Goal: Task Accomplishment & Management: Manage account settings

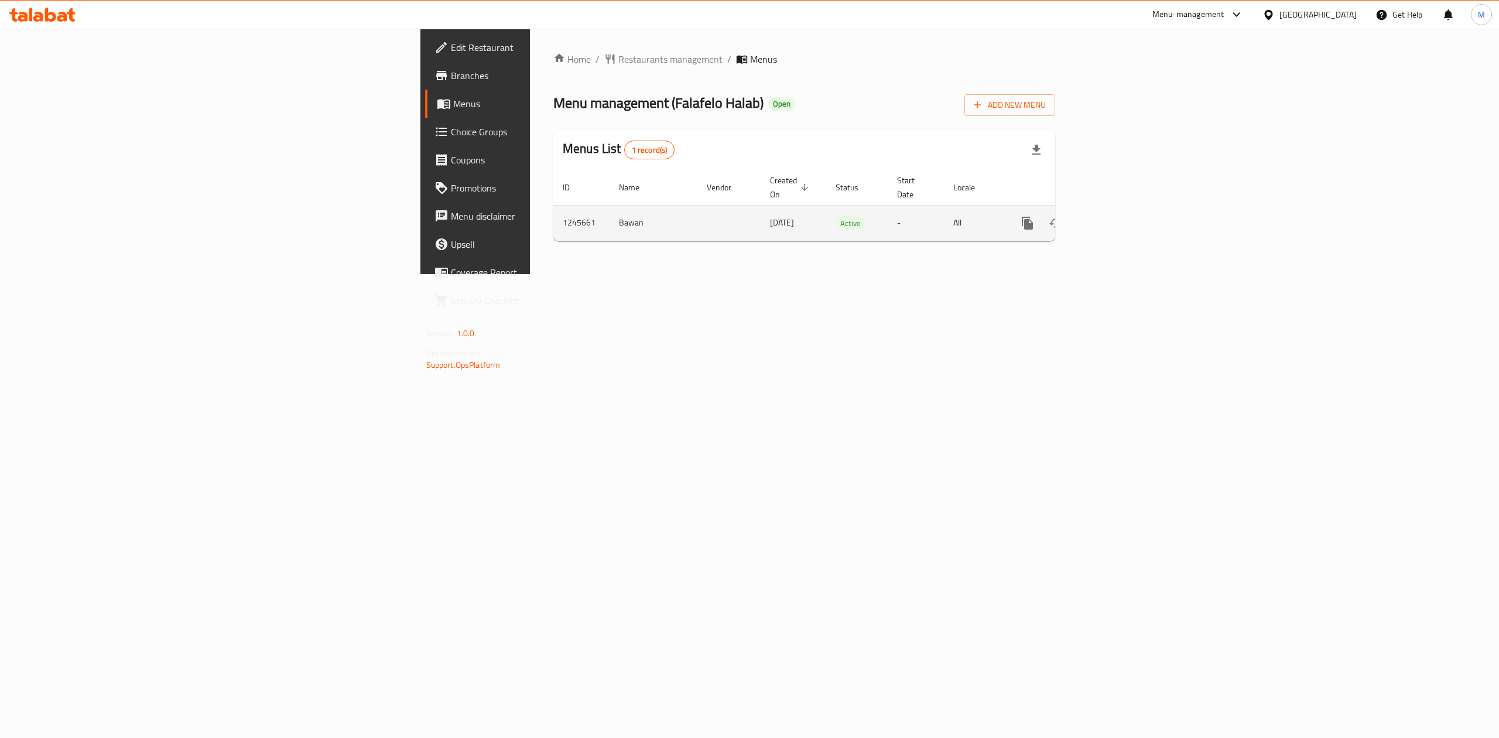
click at [1119, 216] on icon "enhanced table" at bounding box center [1112, 223] width 14 height 14
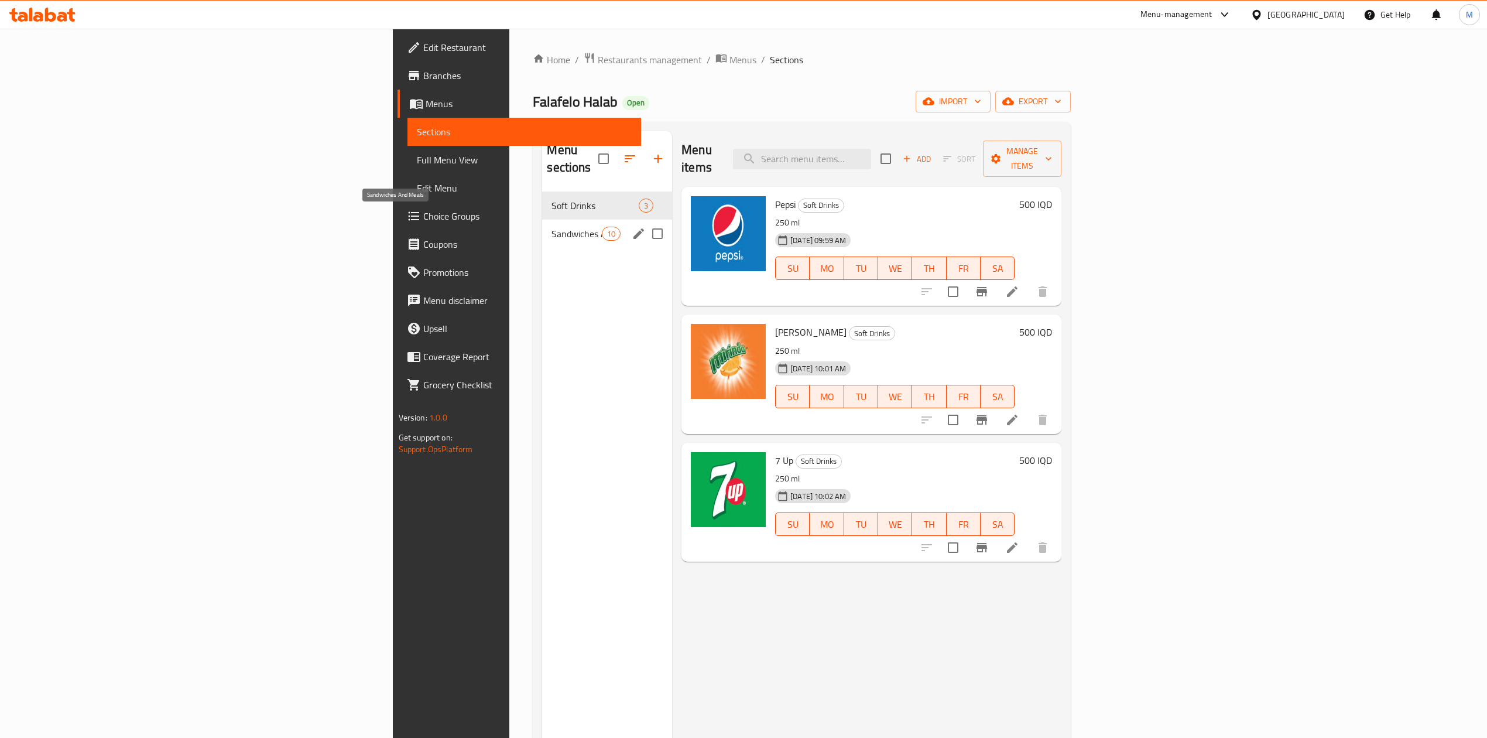
click at [552, 227] on span "Sandwiches And Meals" at bounding box center [577, 234] width 50 height 14
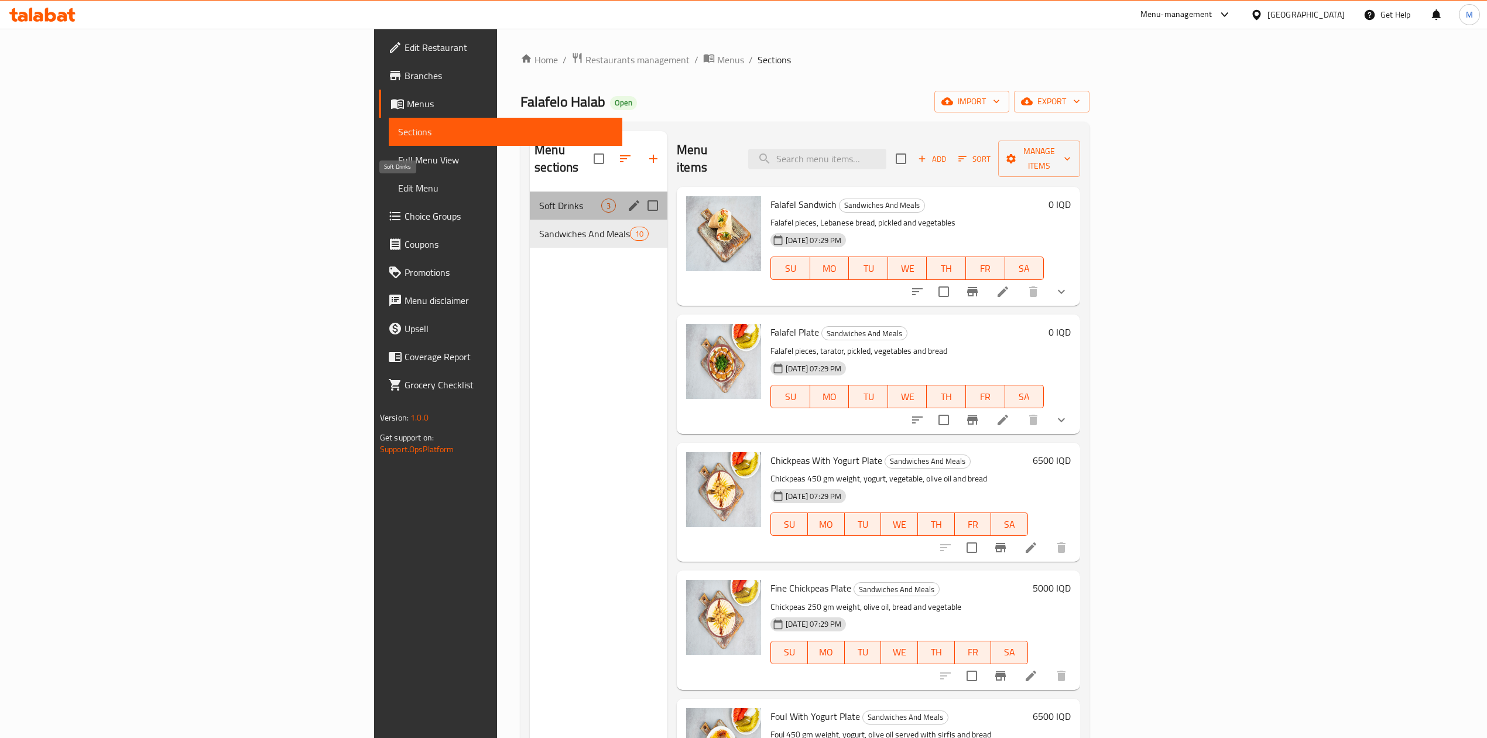
click at [539, 199] on span "Soft Drinks" at bounding box center [570, 206] width 62 height 14
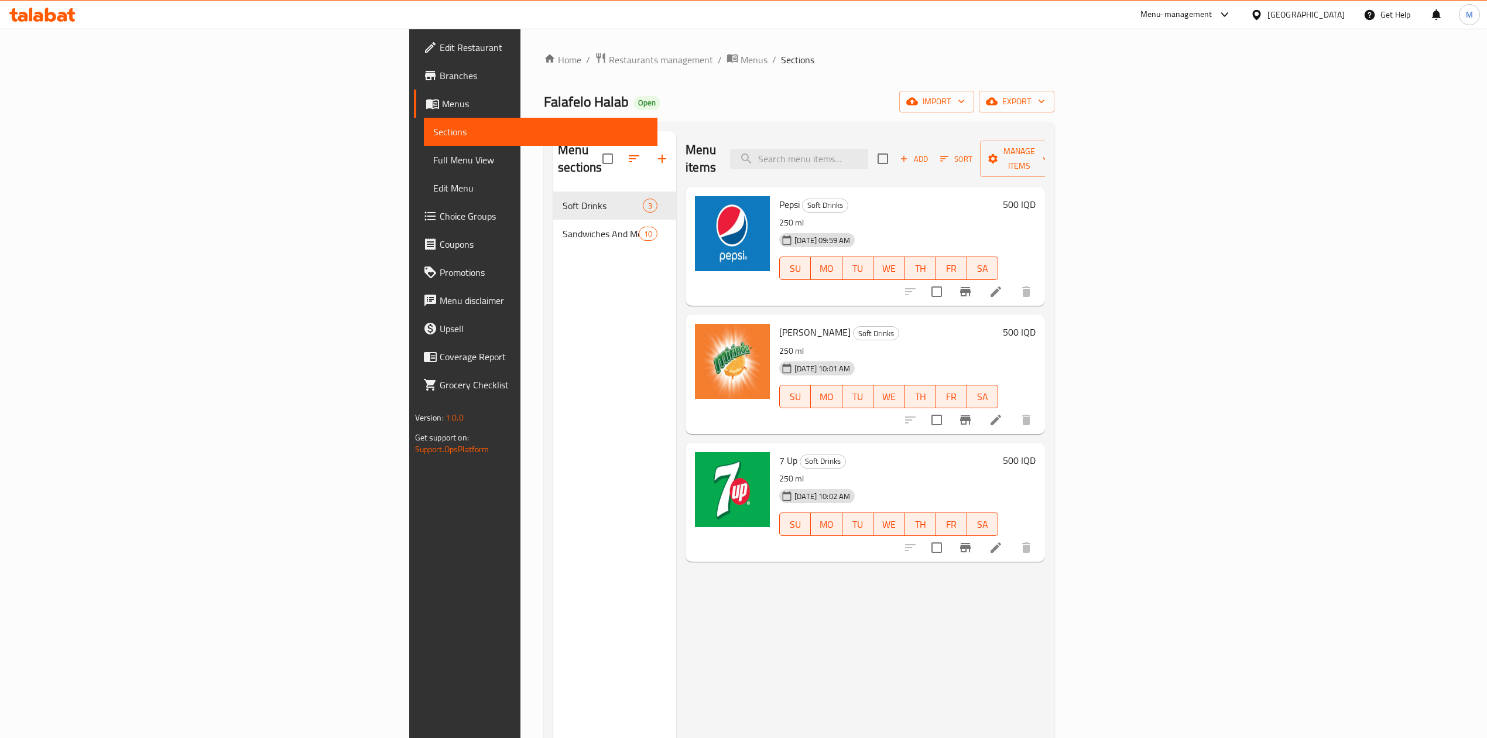
click at [1036, 196] on h6 "500 IQD" at bounding box center [1019, 204] width 33 height 16
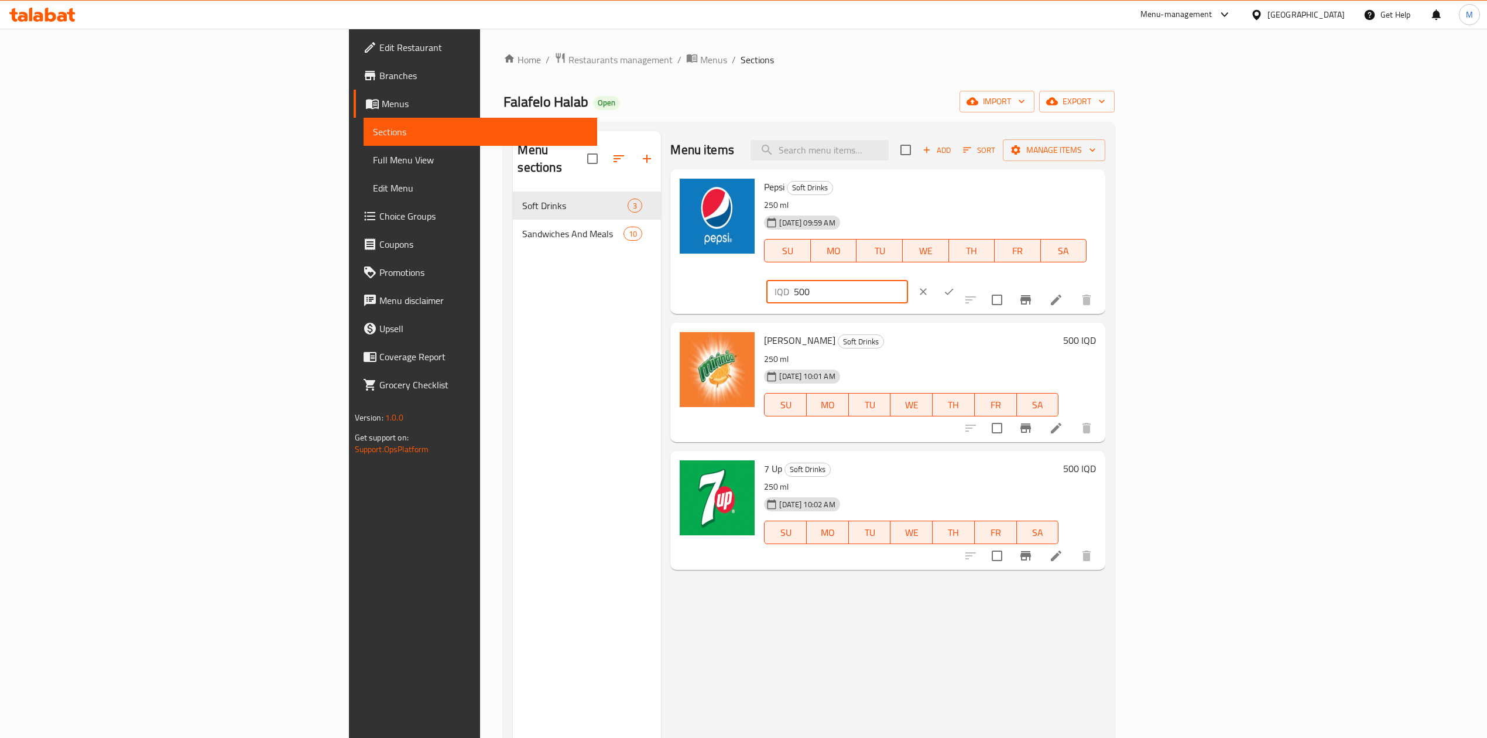
click at [908, 280] on input "500" at bounding box center [851, 291] width 114 height 23
click at [908, 280] on input "750" at bounding box center [851, 291] width 114 height 23
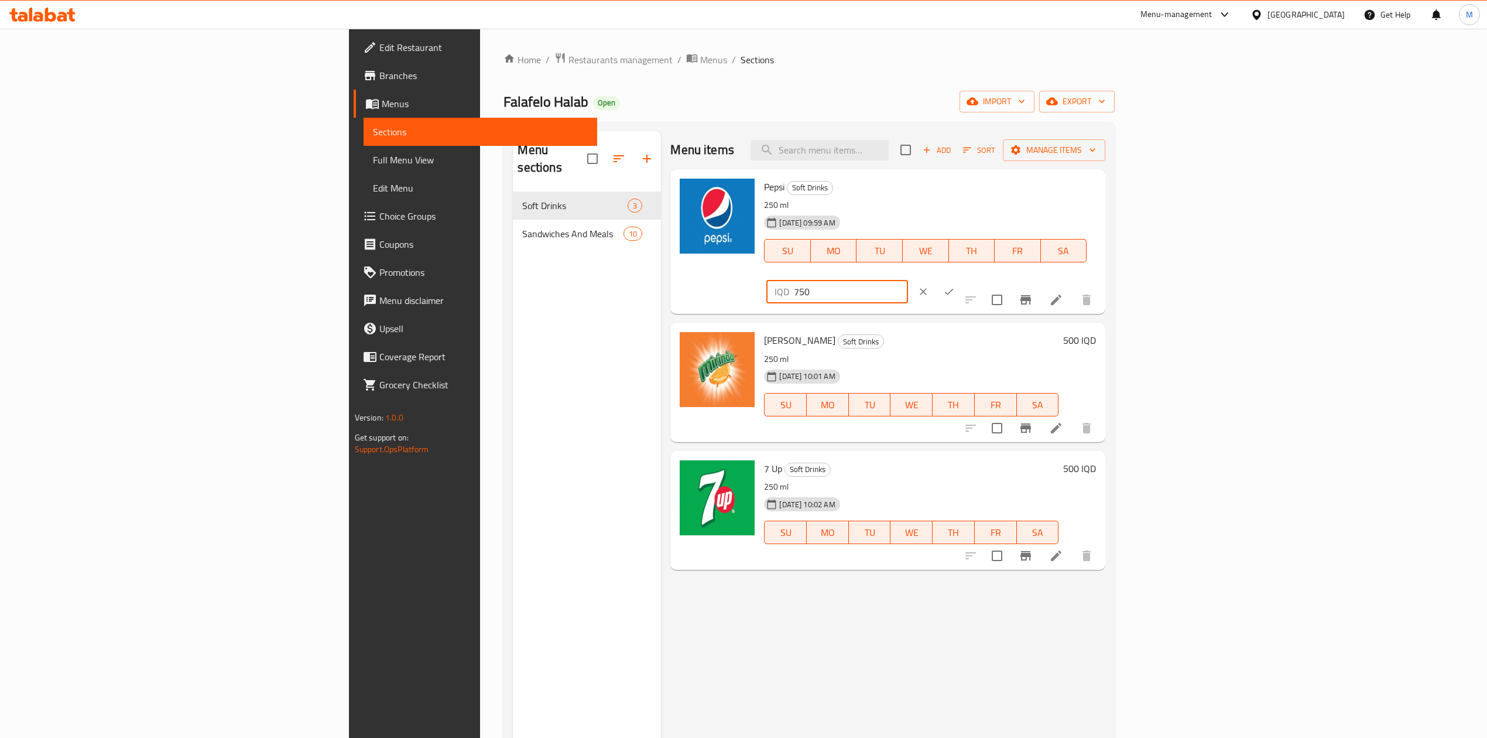
click at [908, 280] on input "750" at bounding box center [851, 291] width 114 height 23
type input "750"
click at [955, 286] on icon "ok" at bounding box center [949, 292] width 12 height 12
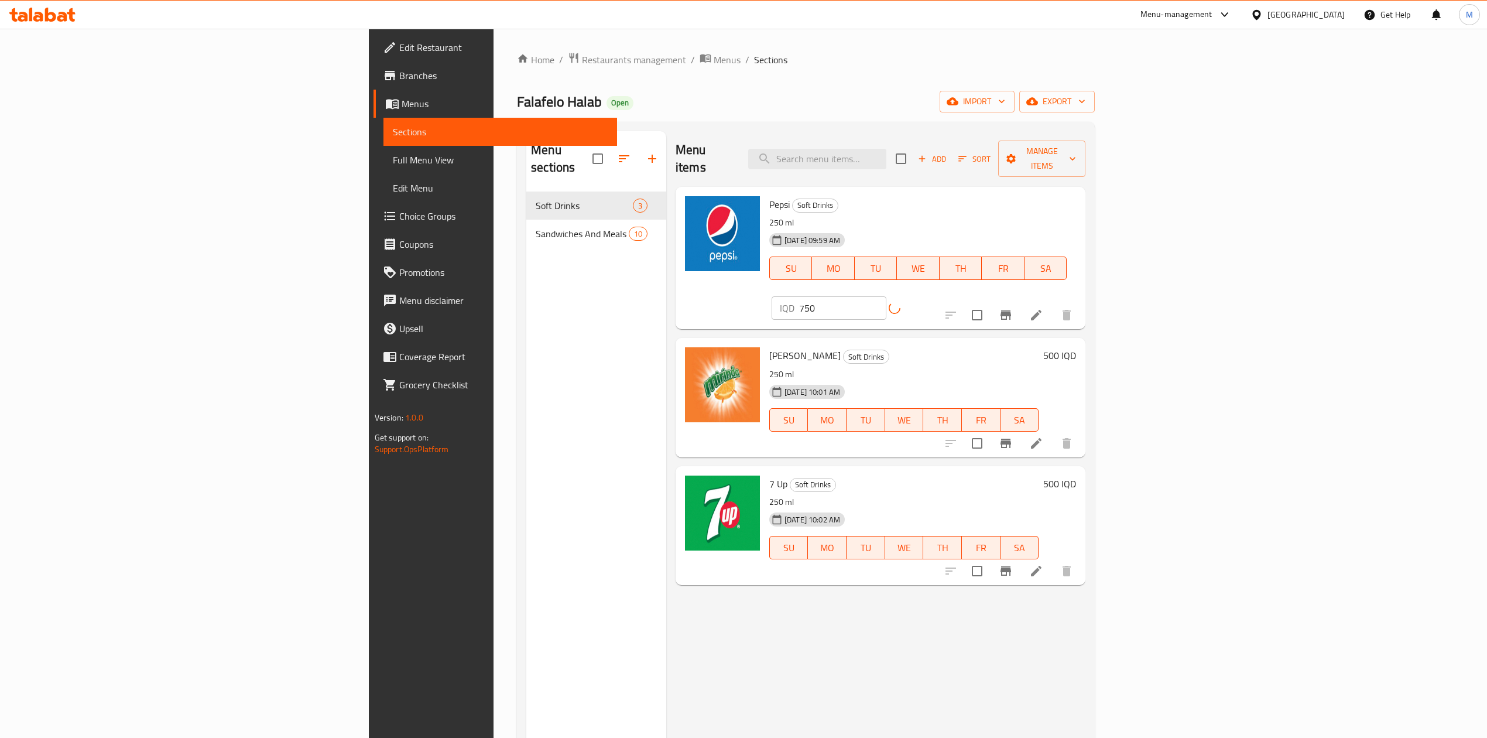
click at [1076, 347] on h6 "500 IQD" at bounding box center [1059, 355] width 33 height 16
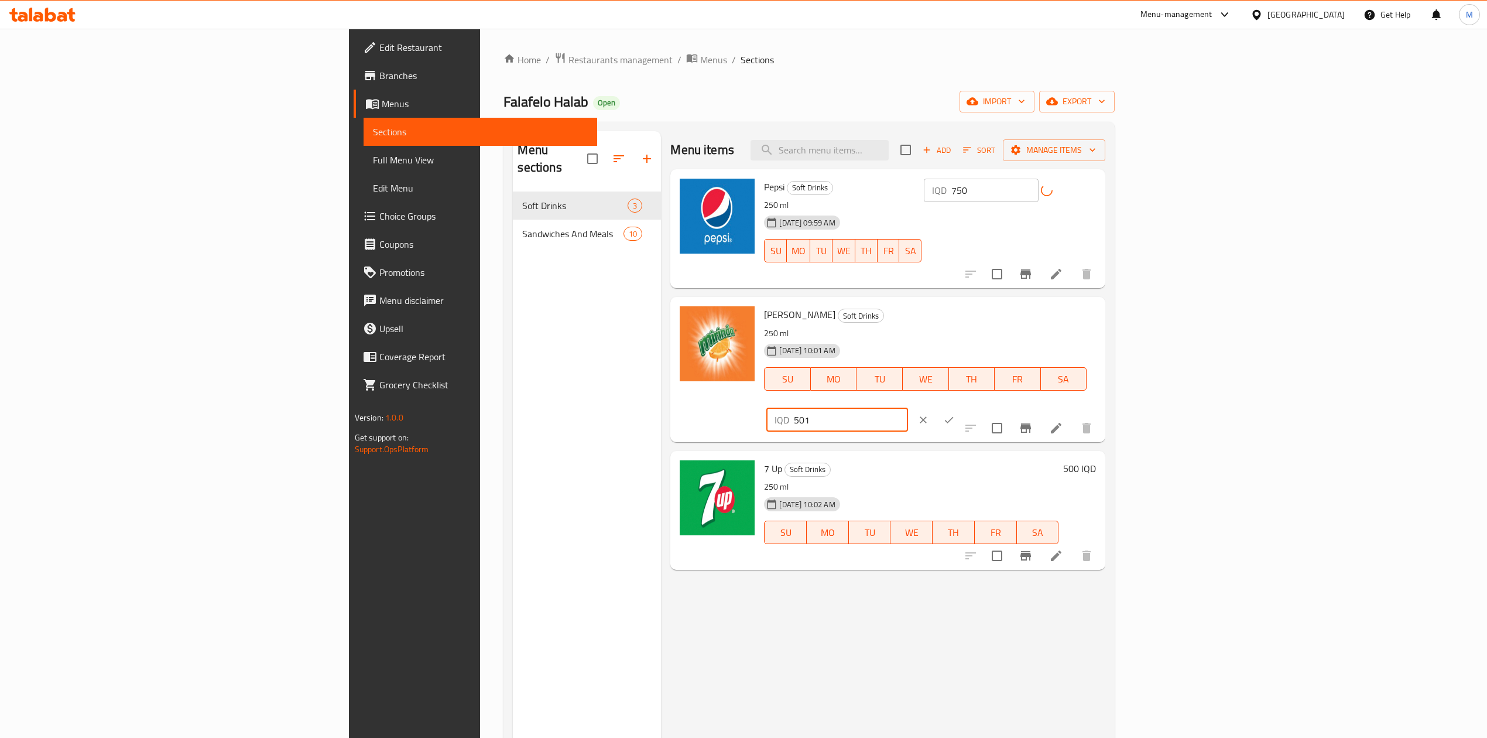
click at [908, 408] on input "501" at bounding box center [851, 419] width 114 height 23
click at [908, 408] on input "502" at bounding box center [851, 419] width 114 height 23
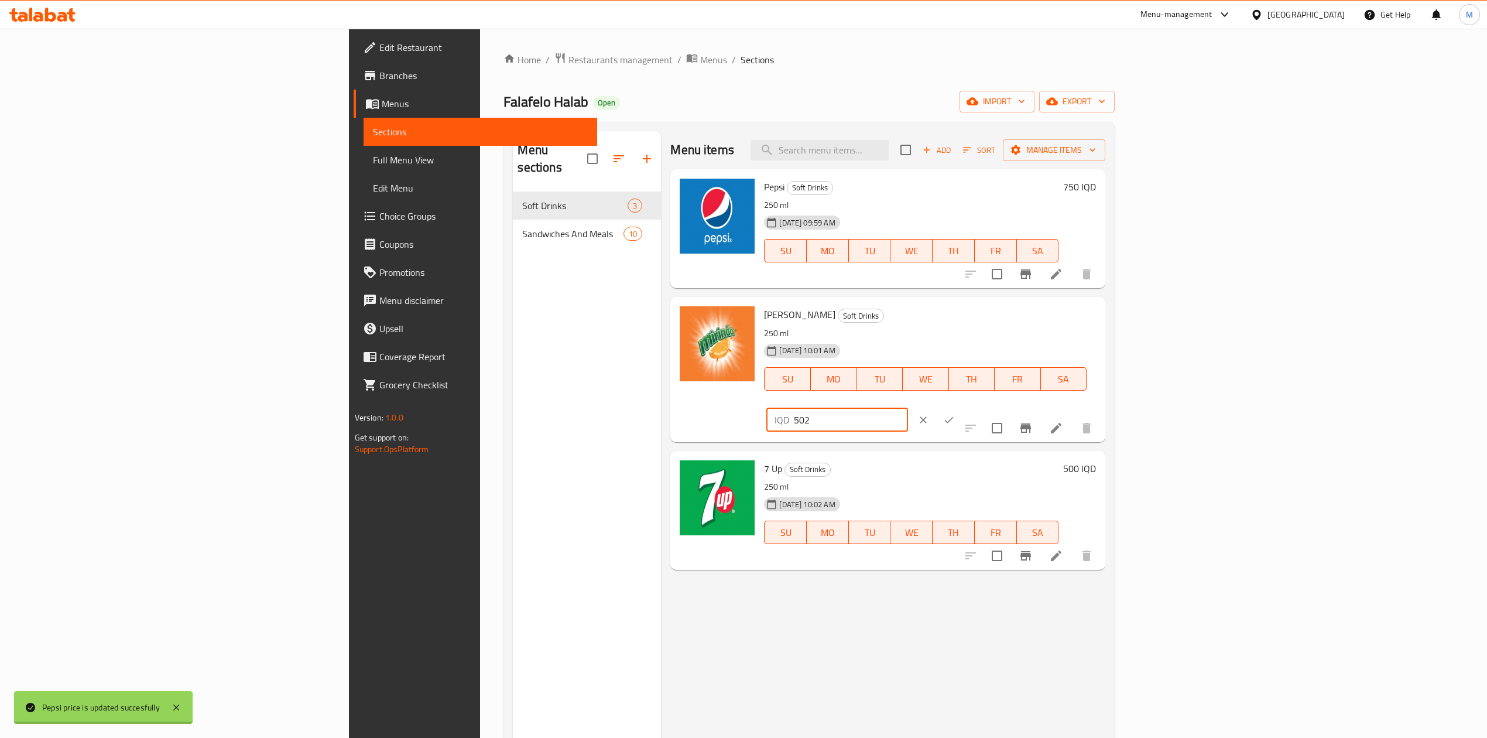
click at [908, 408] on input "502" at bounding box center [851, 419] width 114 height 23
paste input "750"
type input "750"
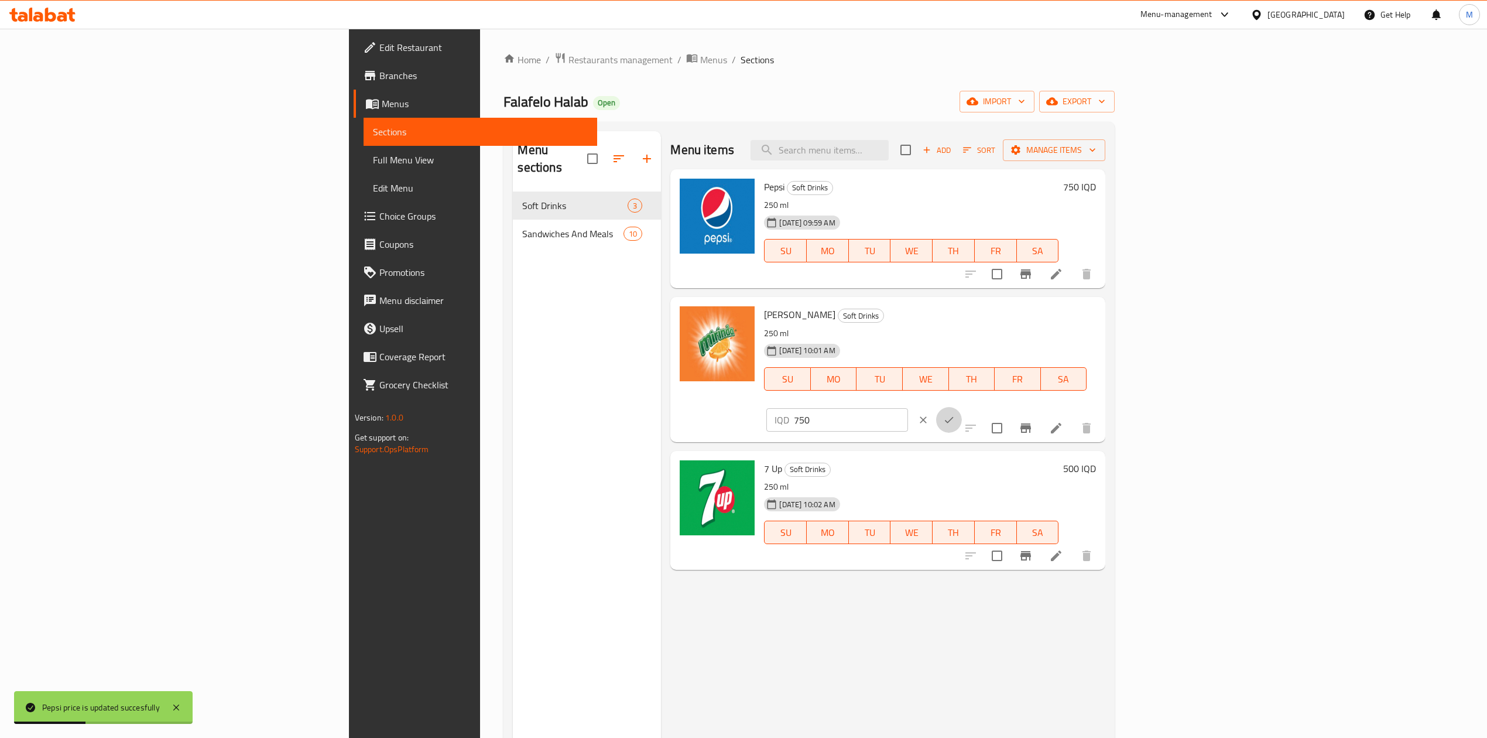
click at [962, 407] on button "ok" at bounding box center [949, 420] width 26 height 26
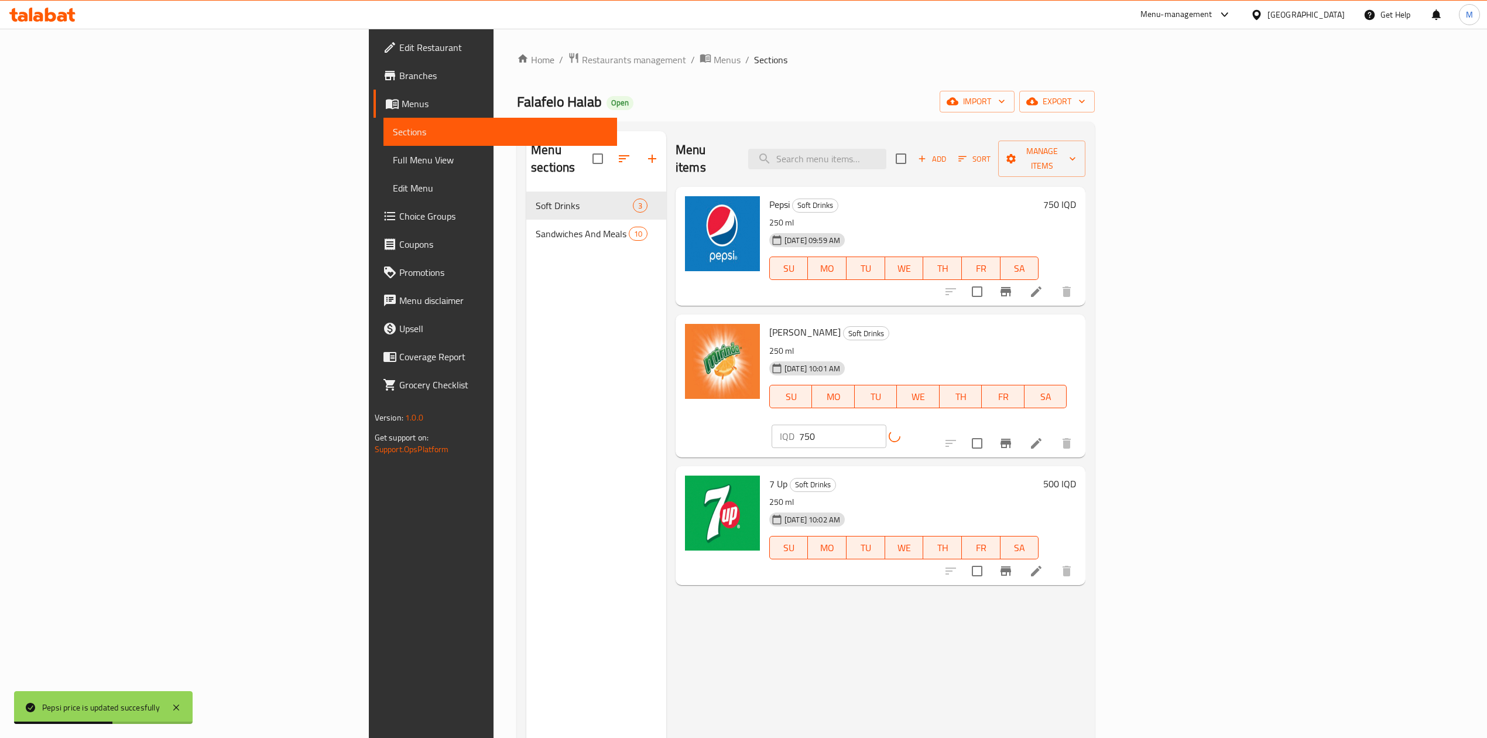
click at [1076, 475] on h6 "500 IQD" at bounding box center [1059, 483] width 33 height 16
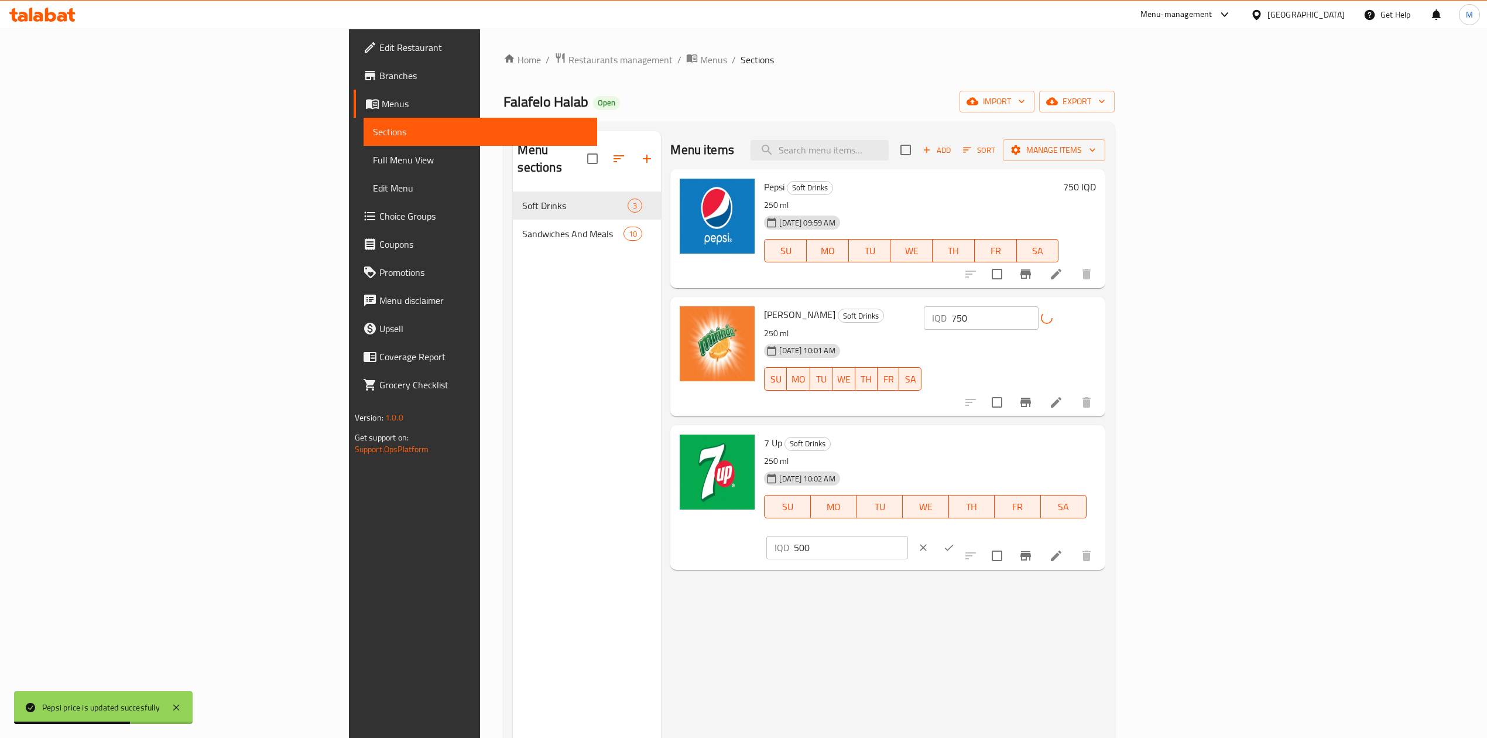
click at [908, 536] on input "500" at bounding box center [851, 547] width 114 height 23
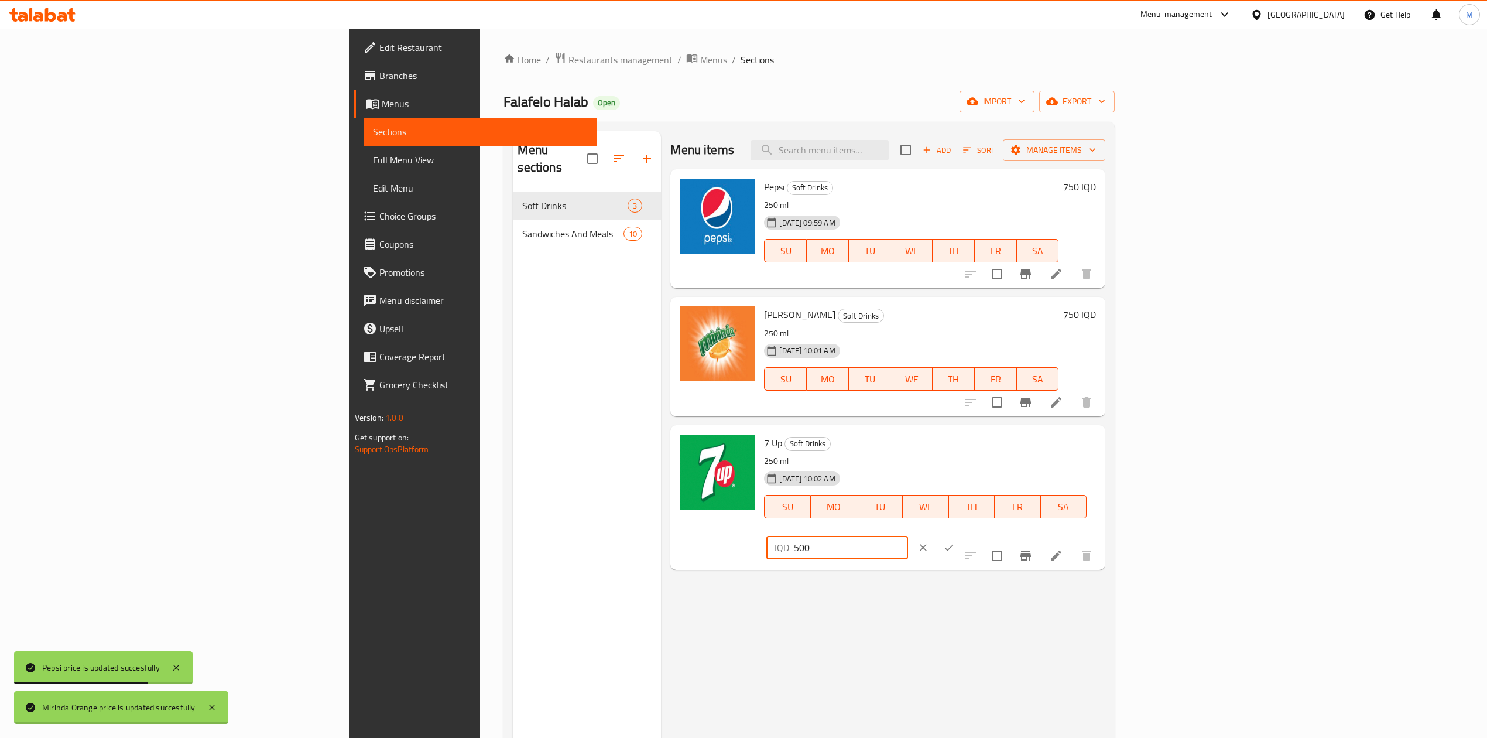
click at [908, 536] on input "500" at bounding box center [851, 547] width 114 height 23
paste input "75"
type input "750"
click at [955, 542] on icon "ok" at bounding box center [949, 548] width 12 height 12
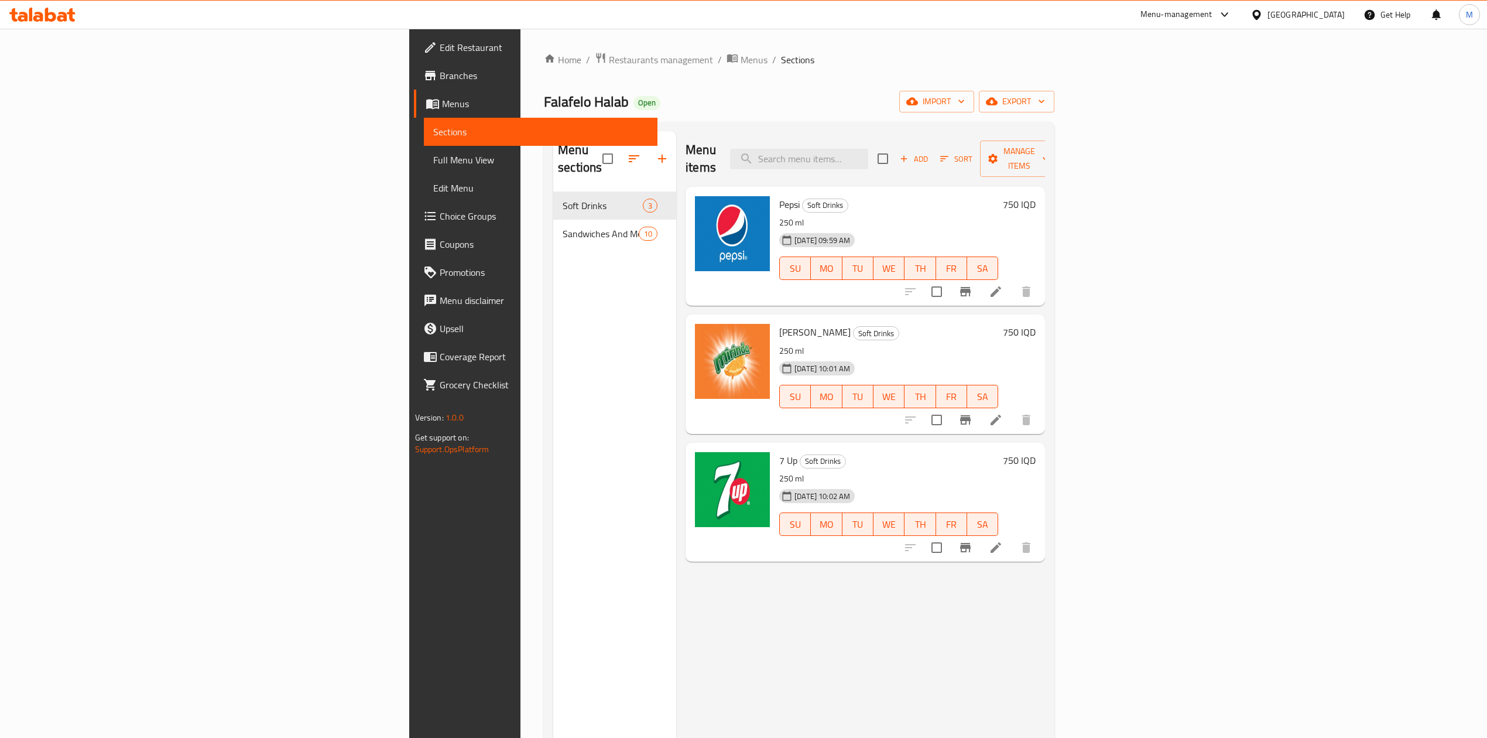
click at [521, 46] on div "Home / Restaurants management / Menus / Sections Falafelo Halab Open import exp…" at bounding box center [799, 465] width 557 height 873
click at [609, 53] on span "Restaurants management" at bounding box center [661, 60] width 104 height 14
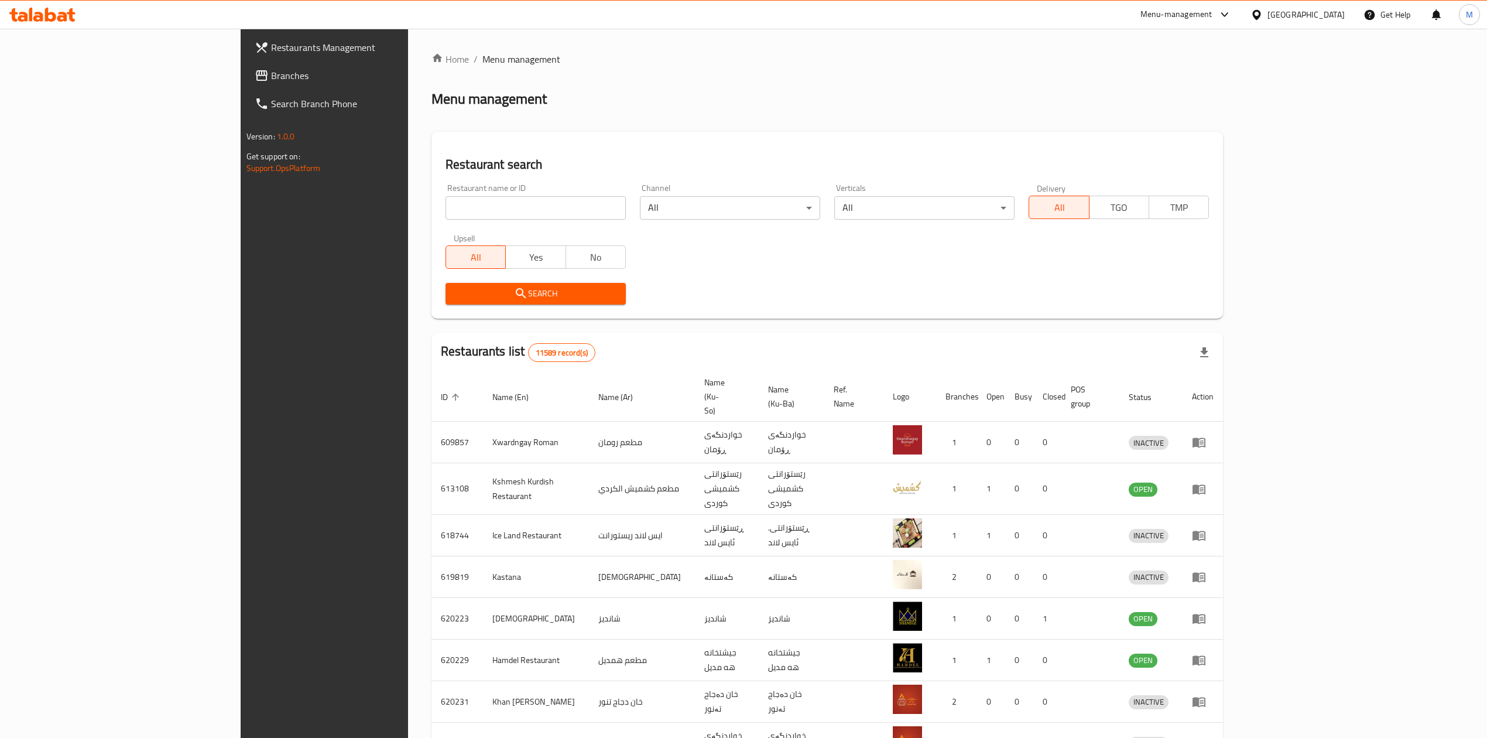
click at [446, 209] on input "search" at bounding box center [536, 207] width 180 height 23
type input "[PERSON_NAME]"
click at [514, 298] on icon "submit" at bounding box center [521, 293] width 14 height 14
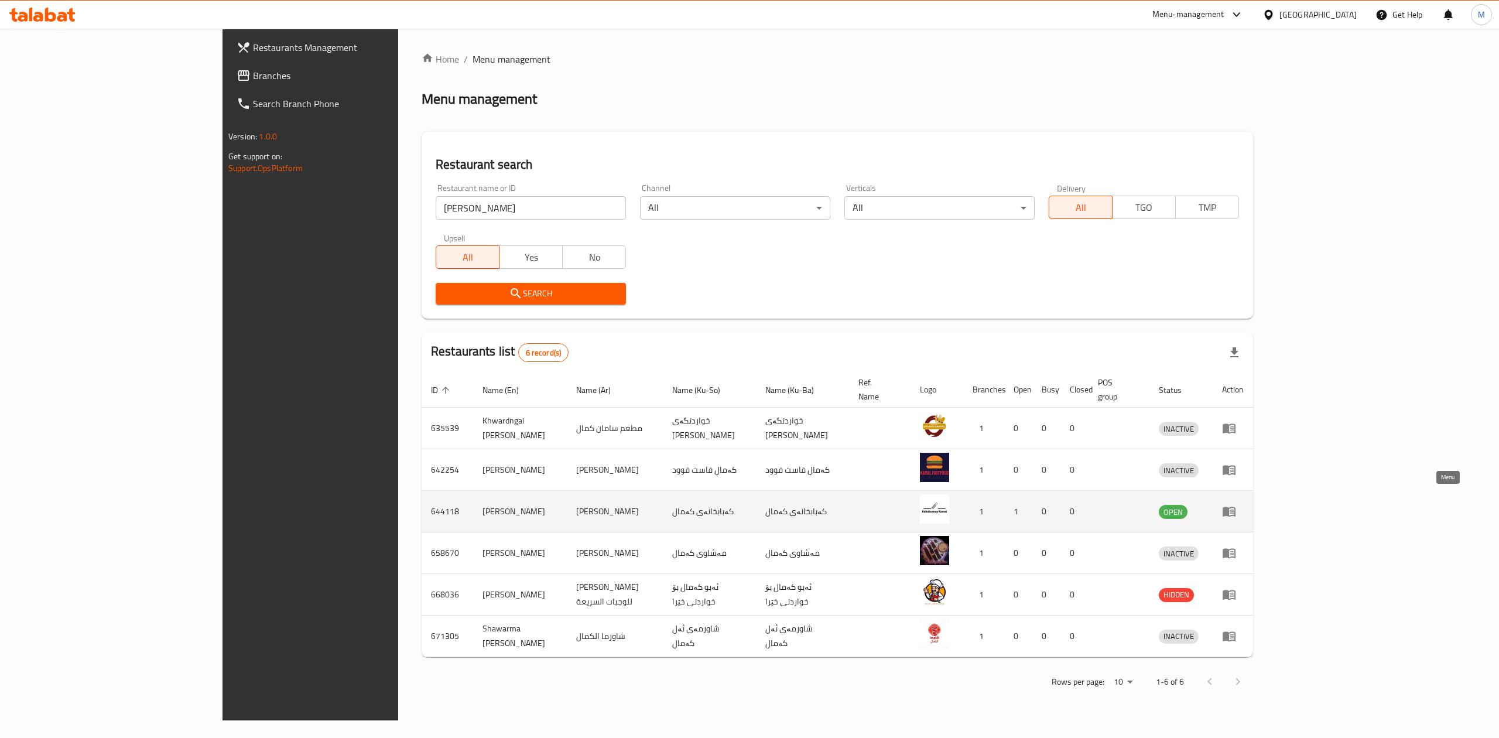
click at [1234, 509] on icon "enhanced table" at bounding box center [1232, 511] width 4 height 5
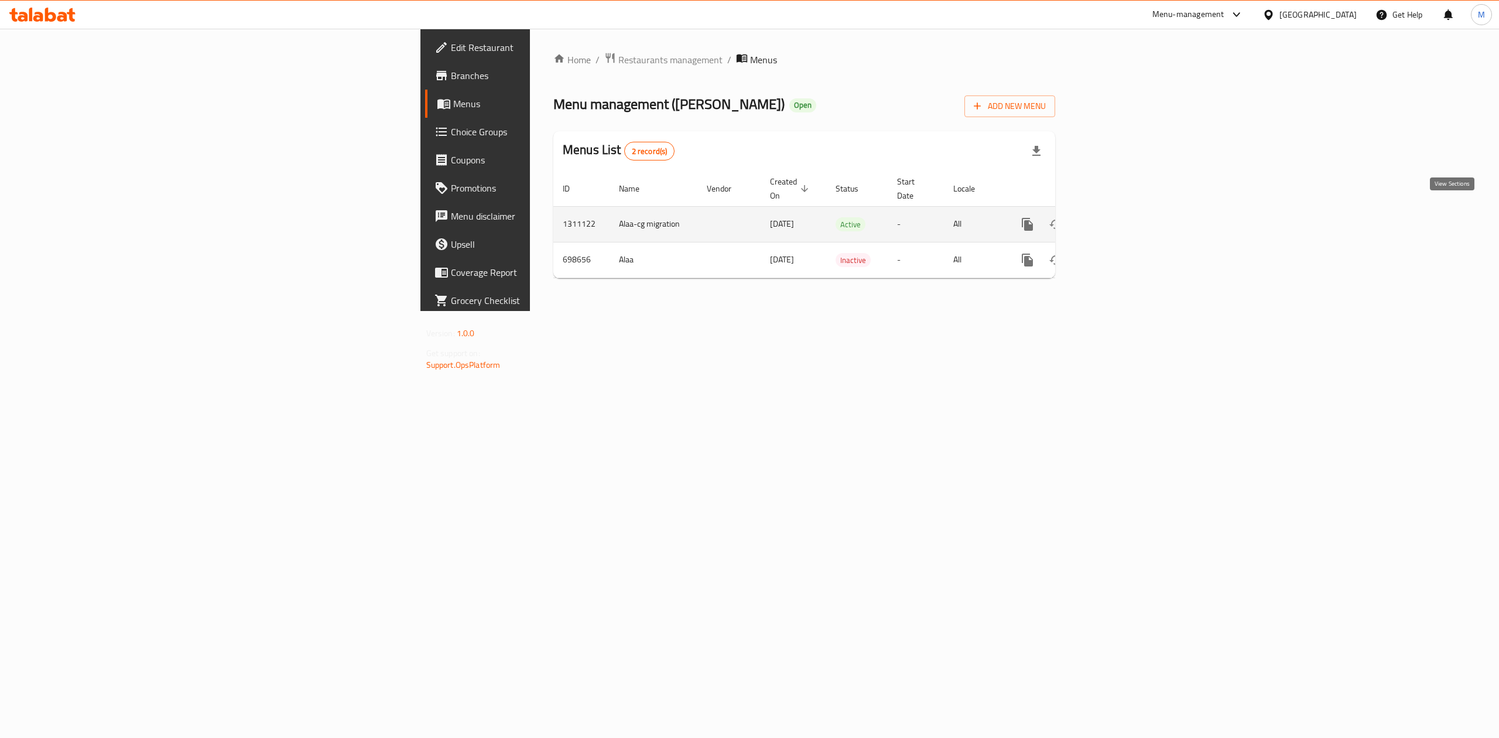
click at [1117, 219] on icon "enhanced table" at bounding box center [1112, 224] width 11 height 11
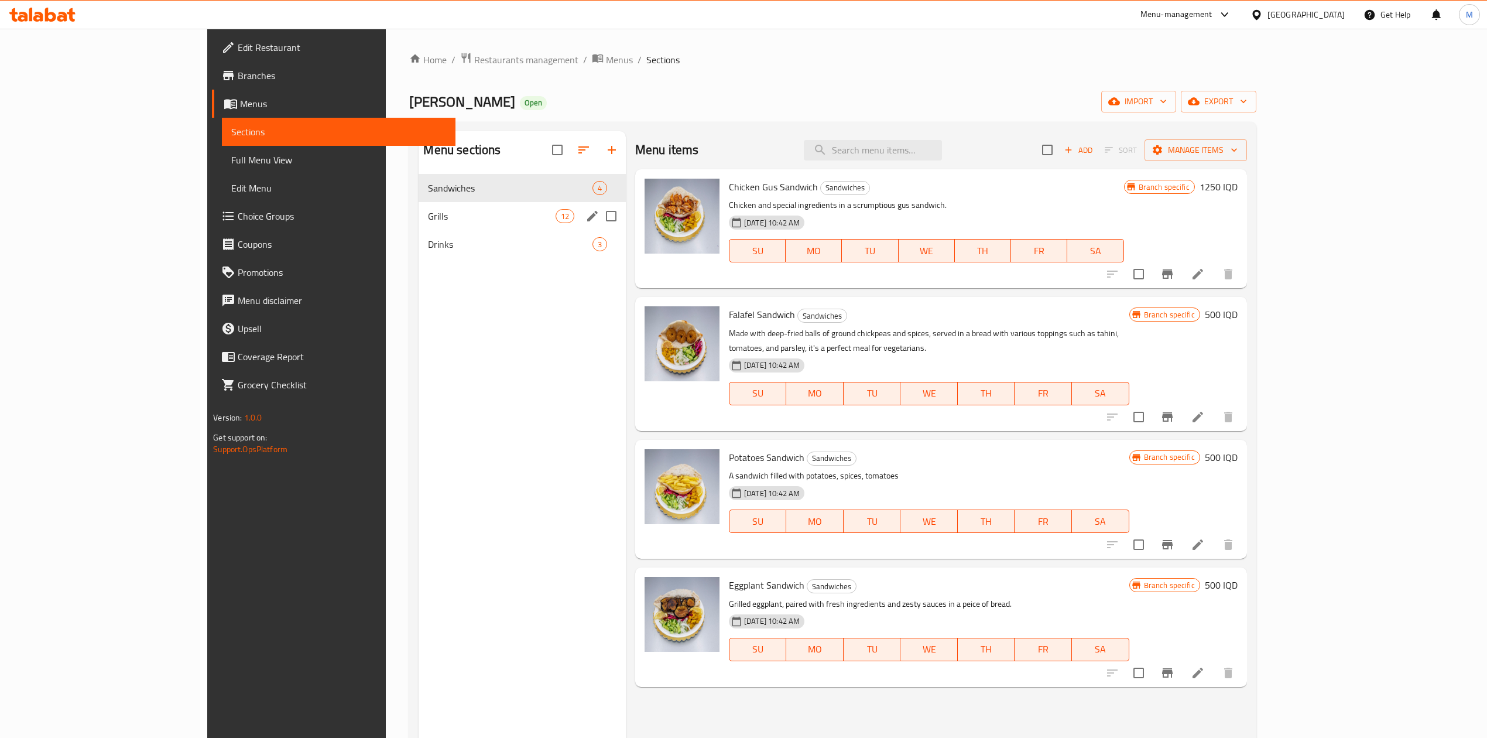
click at [419, 227] on div "Grills 12" at bounding box center [522, 216] width 207 height 28
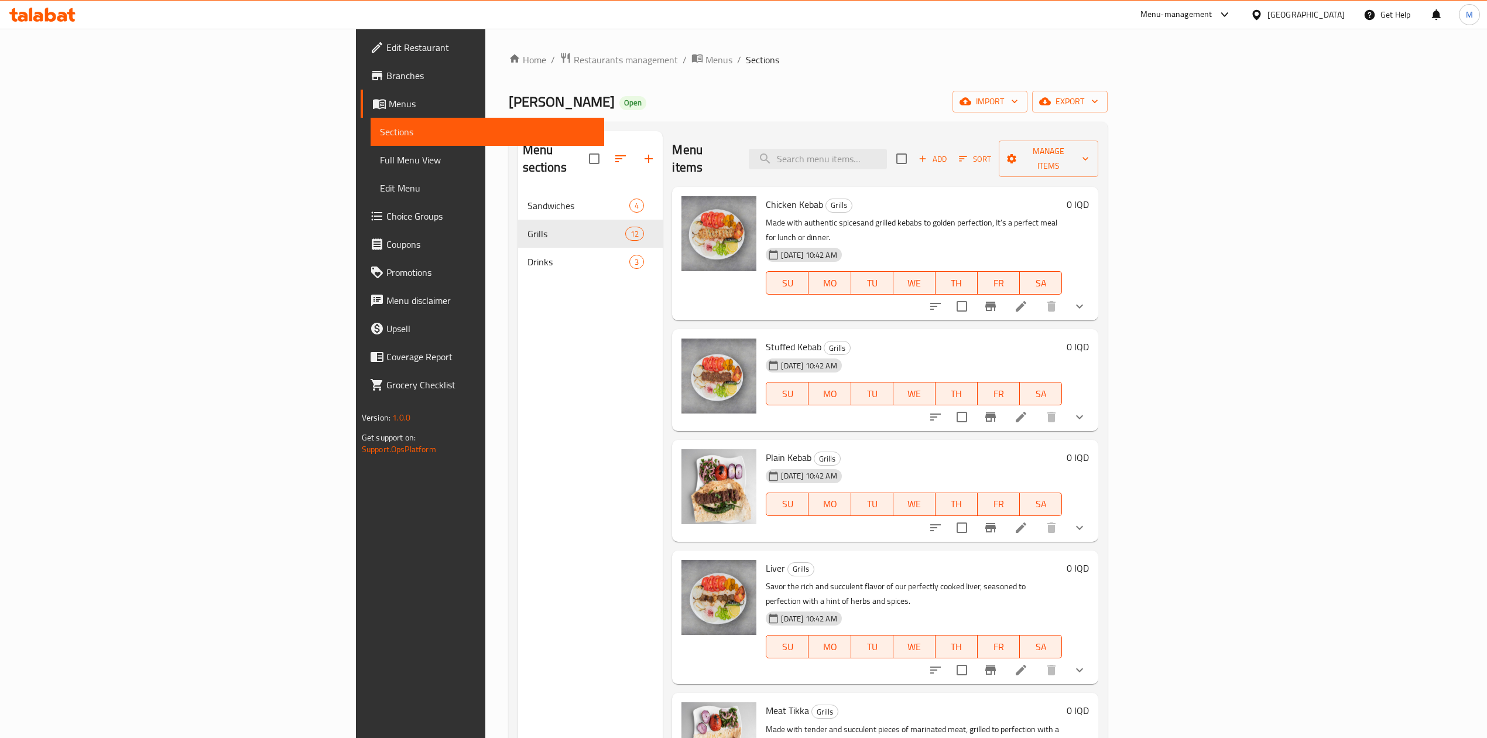
click at [1087, 299] on icon "show more" at bounding box center [1080, 306] width 14 height 14
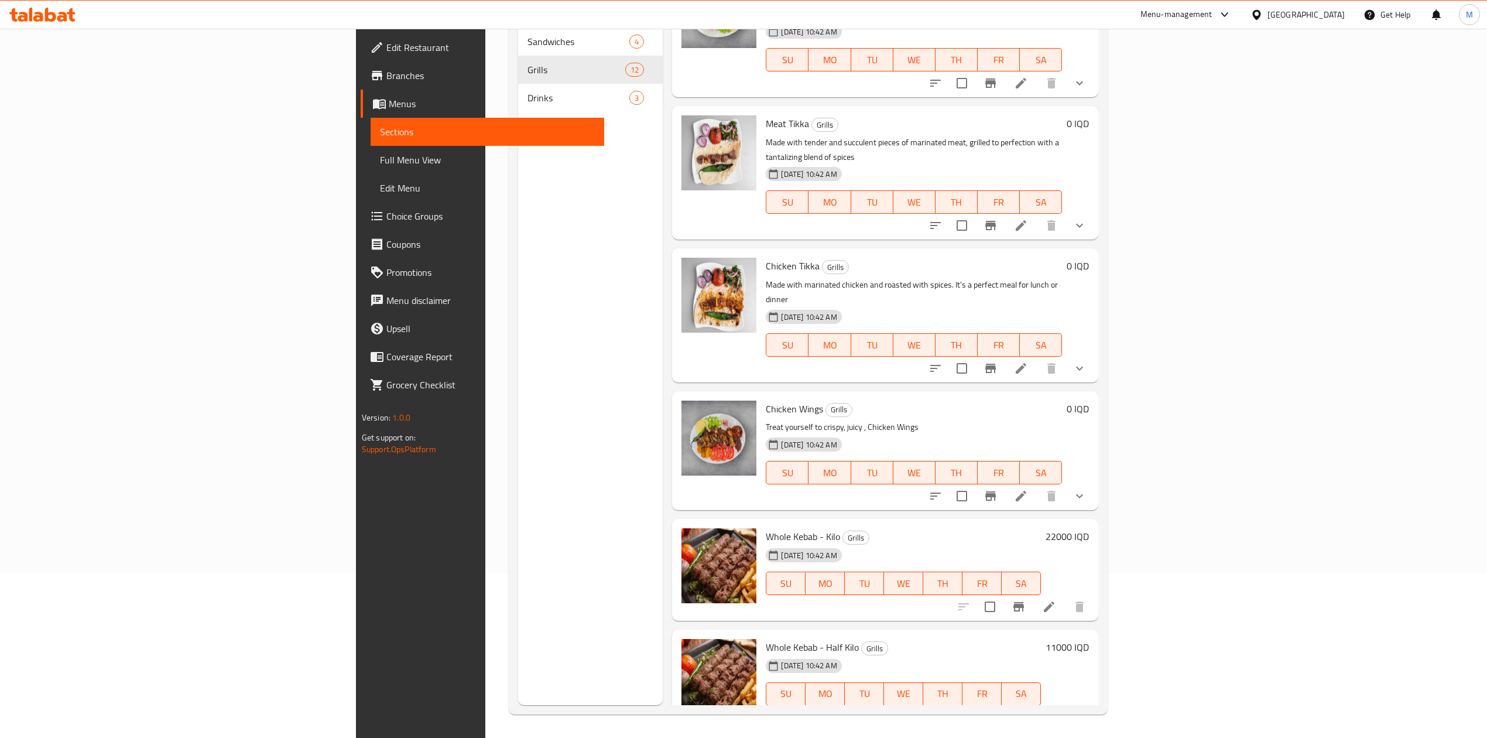
scroll to position [727, 0]
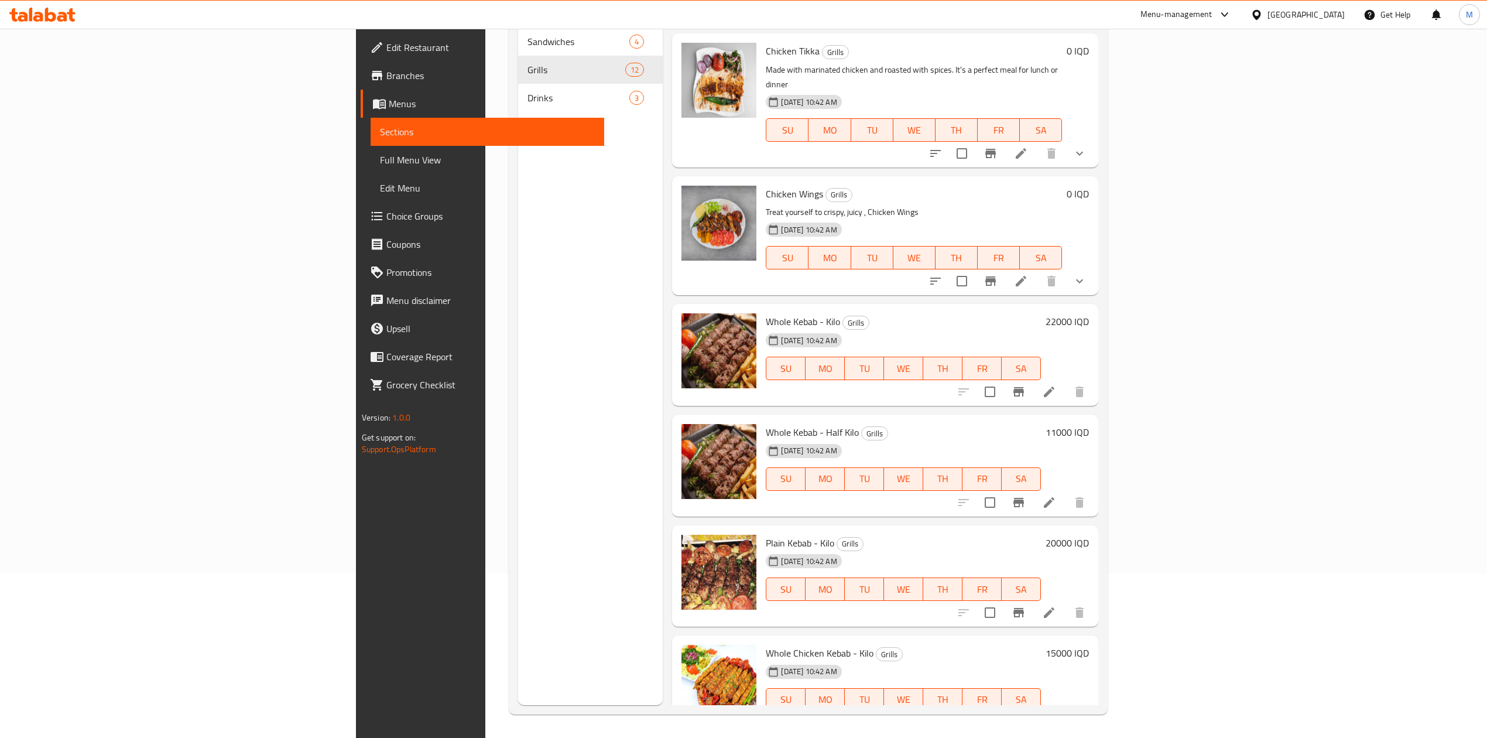
click at [1089, 535] on h6 "20000 IQD" at bounding box center [1067, 543] width 43 height 16
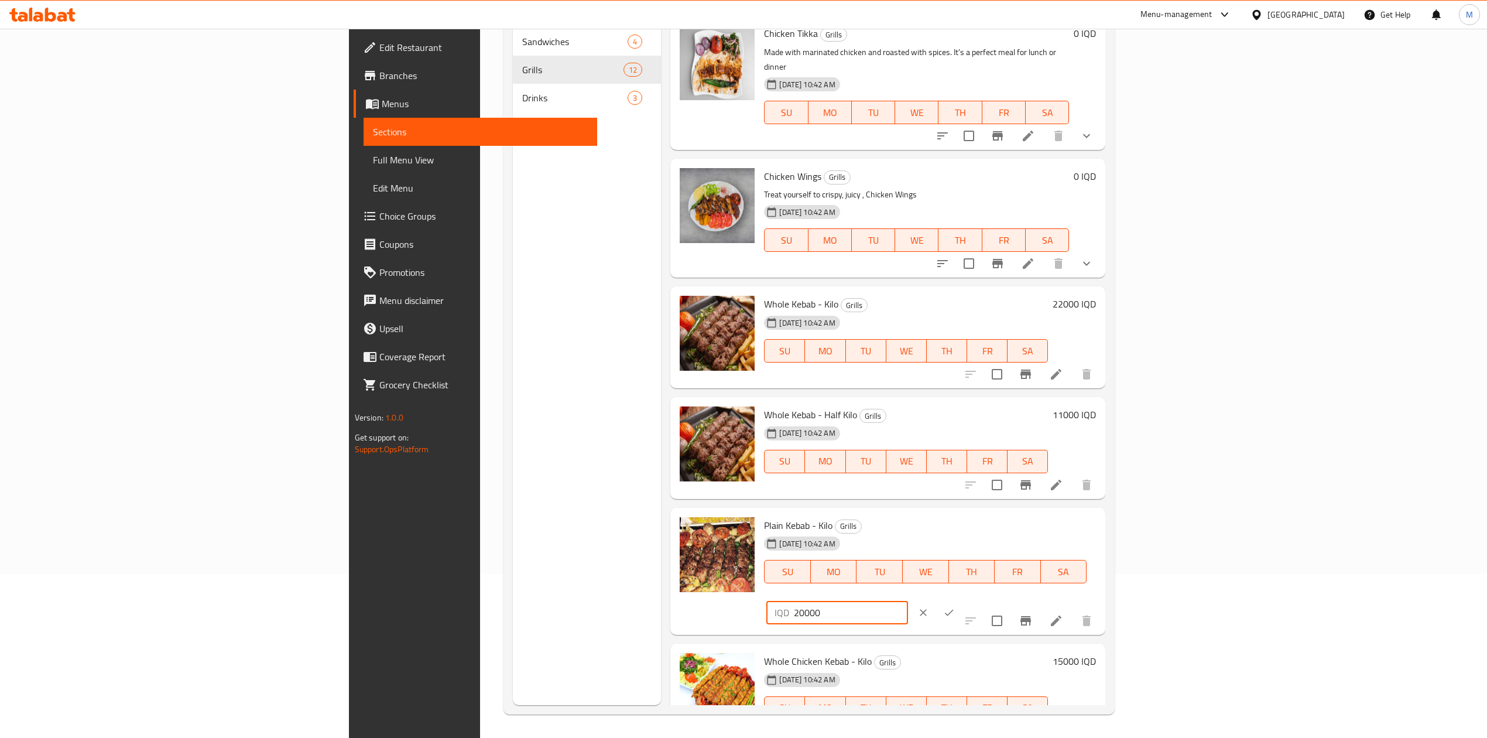
click at [908, 601] on input "20000" at bounding box center [851, 612] width 114 height 23
type input "2"
type input "18000"
click at [962, 600] on button "ok" at bounding box center [949, 613] width 26 height 26
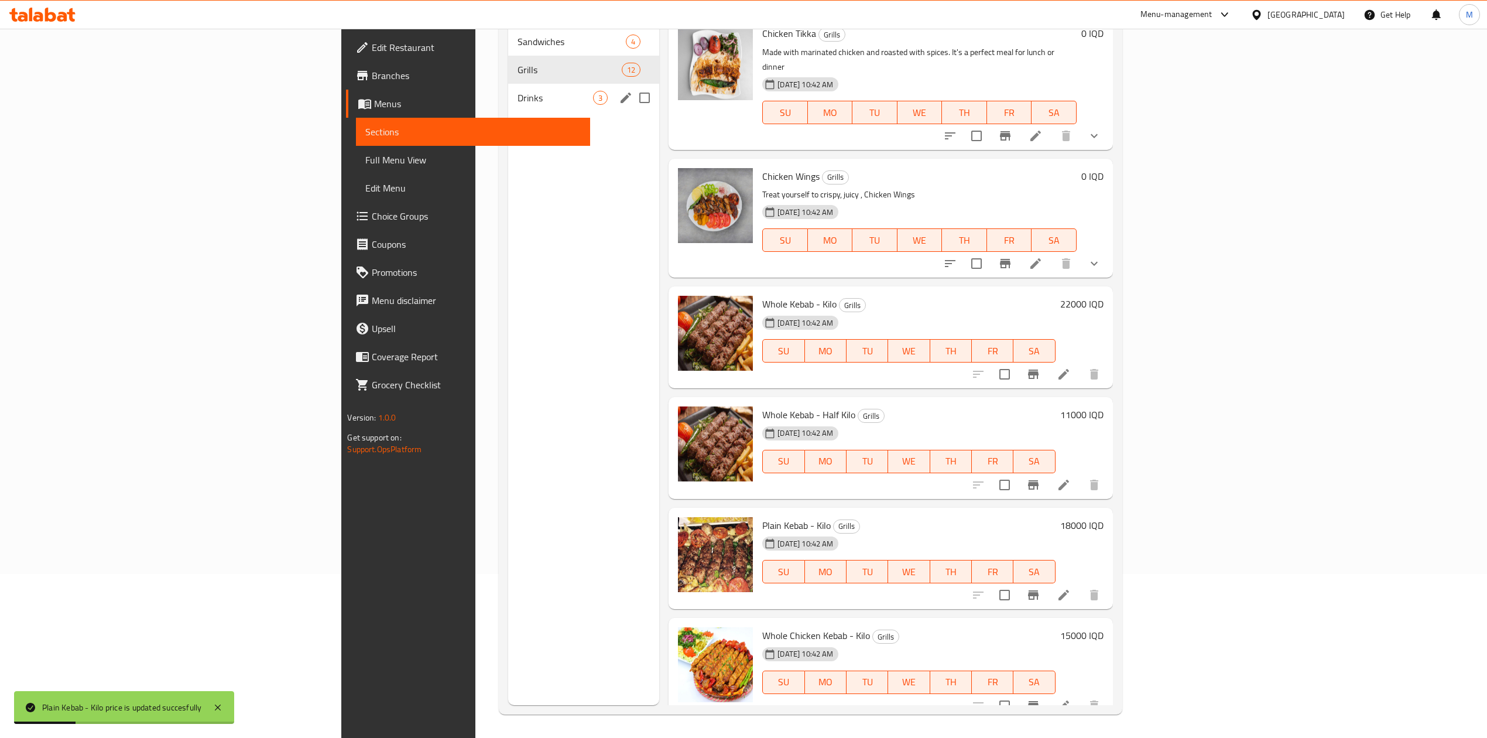
click at [508, 87] on div "Drinks 3" at bounding box center [583, 98] width 151 height 28
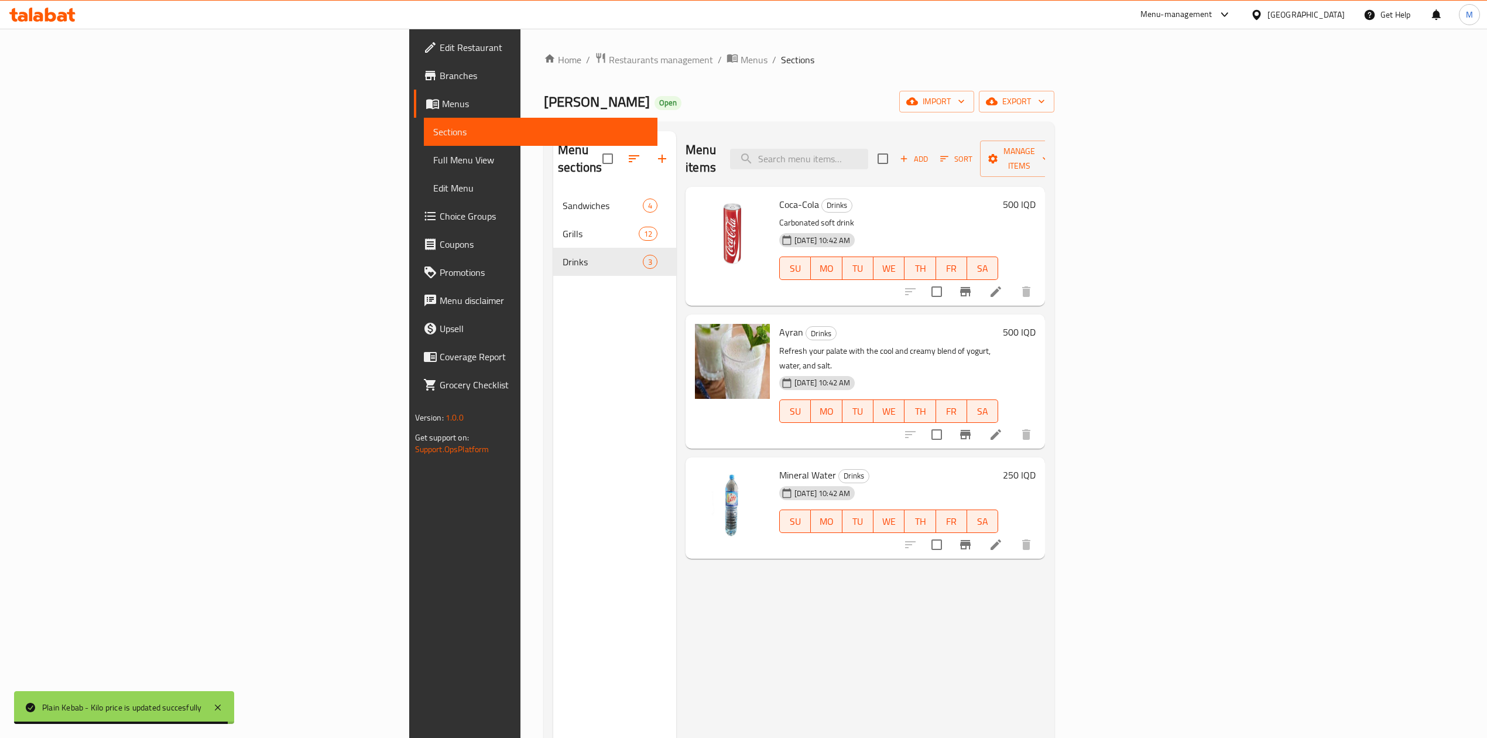
click at [1036, 324] on h6 "500 IQD" at bounding box center [1019, 332] width 33 height 16
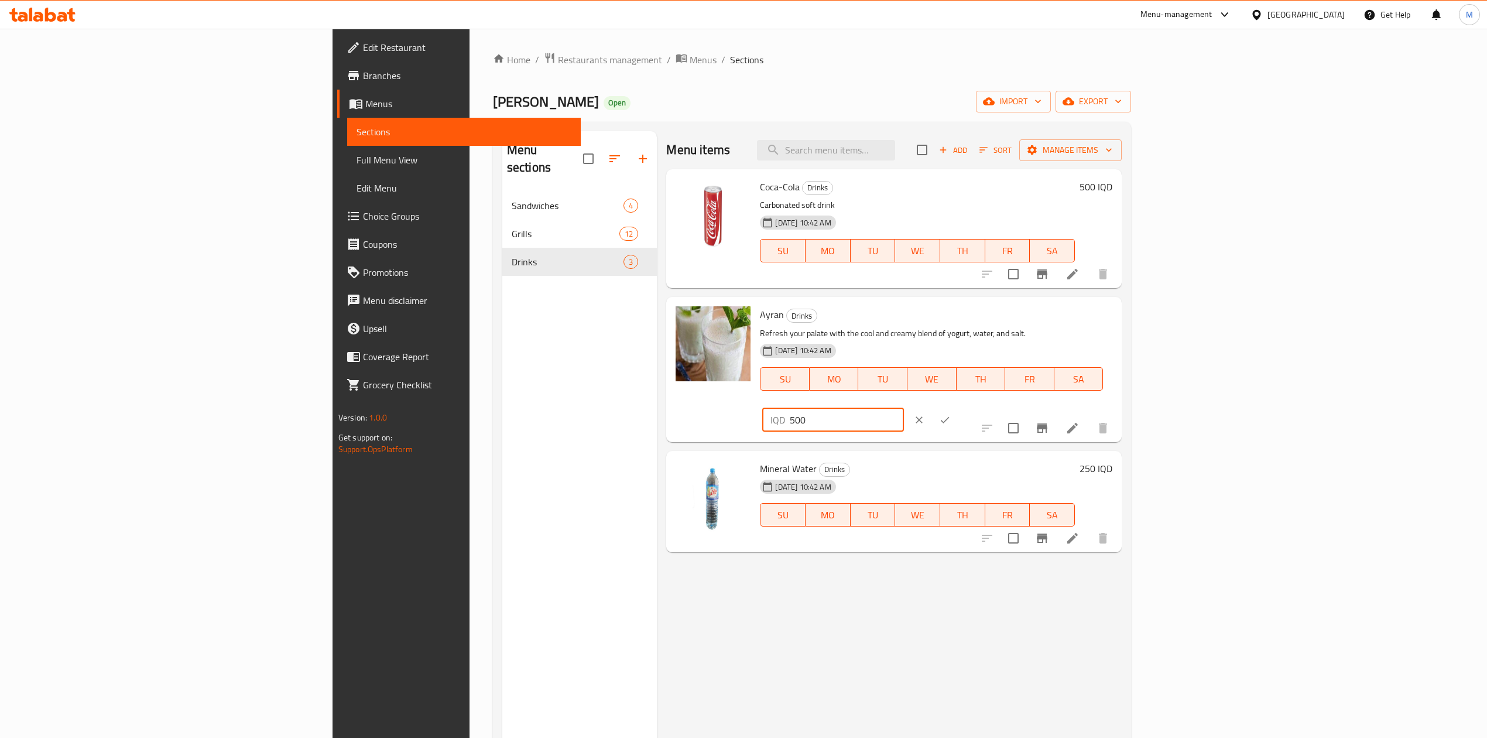
click at [904, 408] on input "500" at bounding box center [847, 419] width 114 height 23
type input "10000"
click at [951, 414] on icon "ok" at bounding box center [945, 420] width 12 height 12
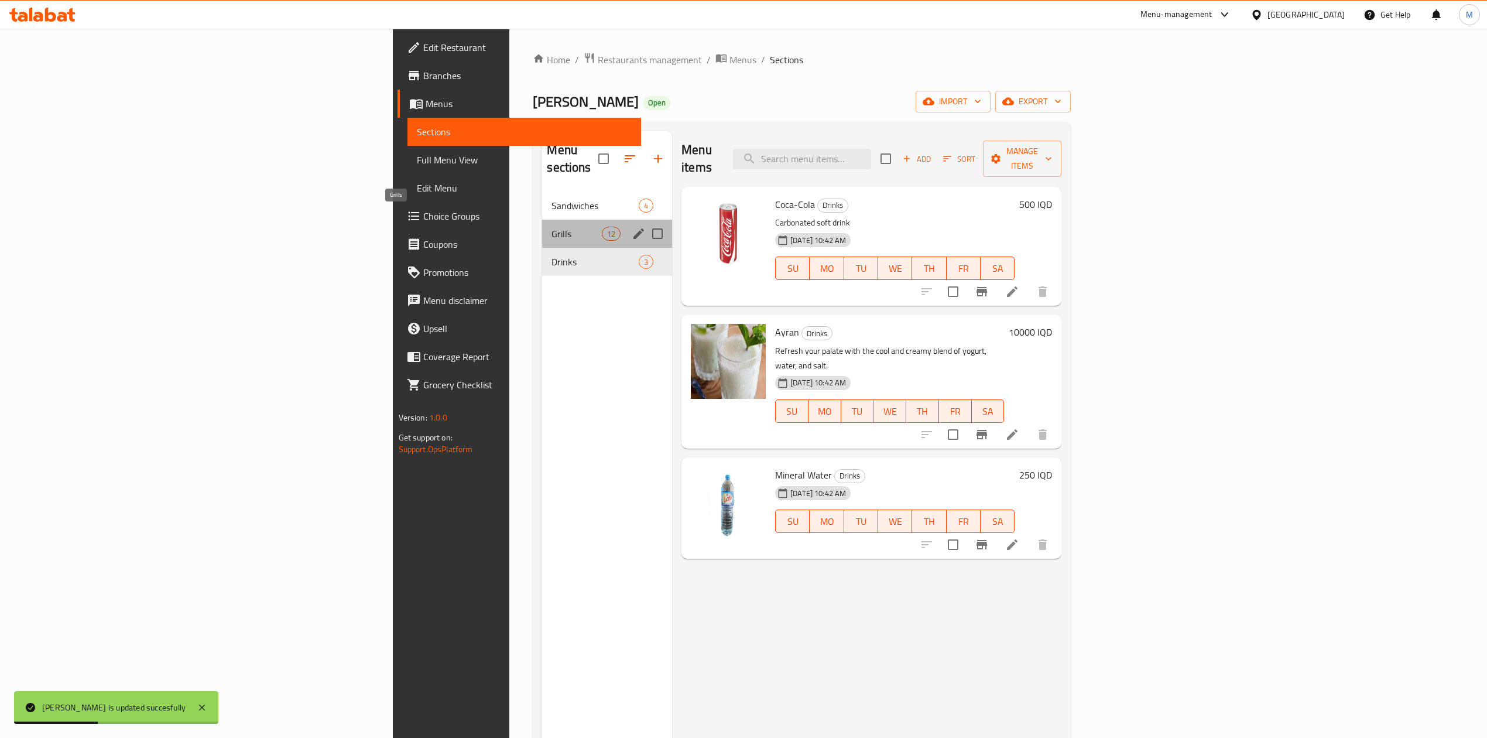
click at [552, 227] on span "Grills" at bounding box center [577, 234] width 50 height 14
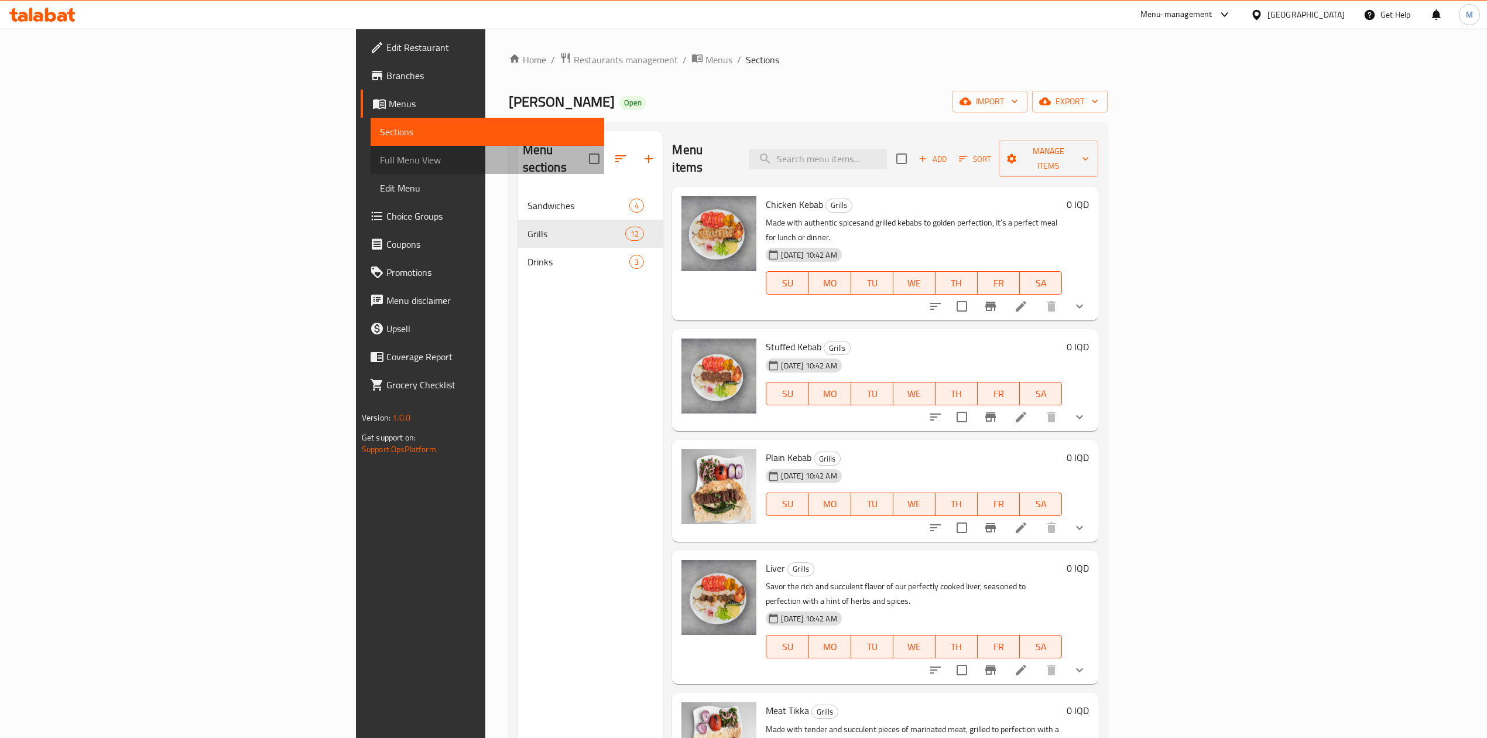
click at [380, 163] on span "Full Menu View" at bounding box center [487, 160] width 215 height 14
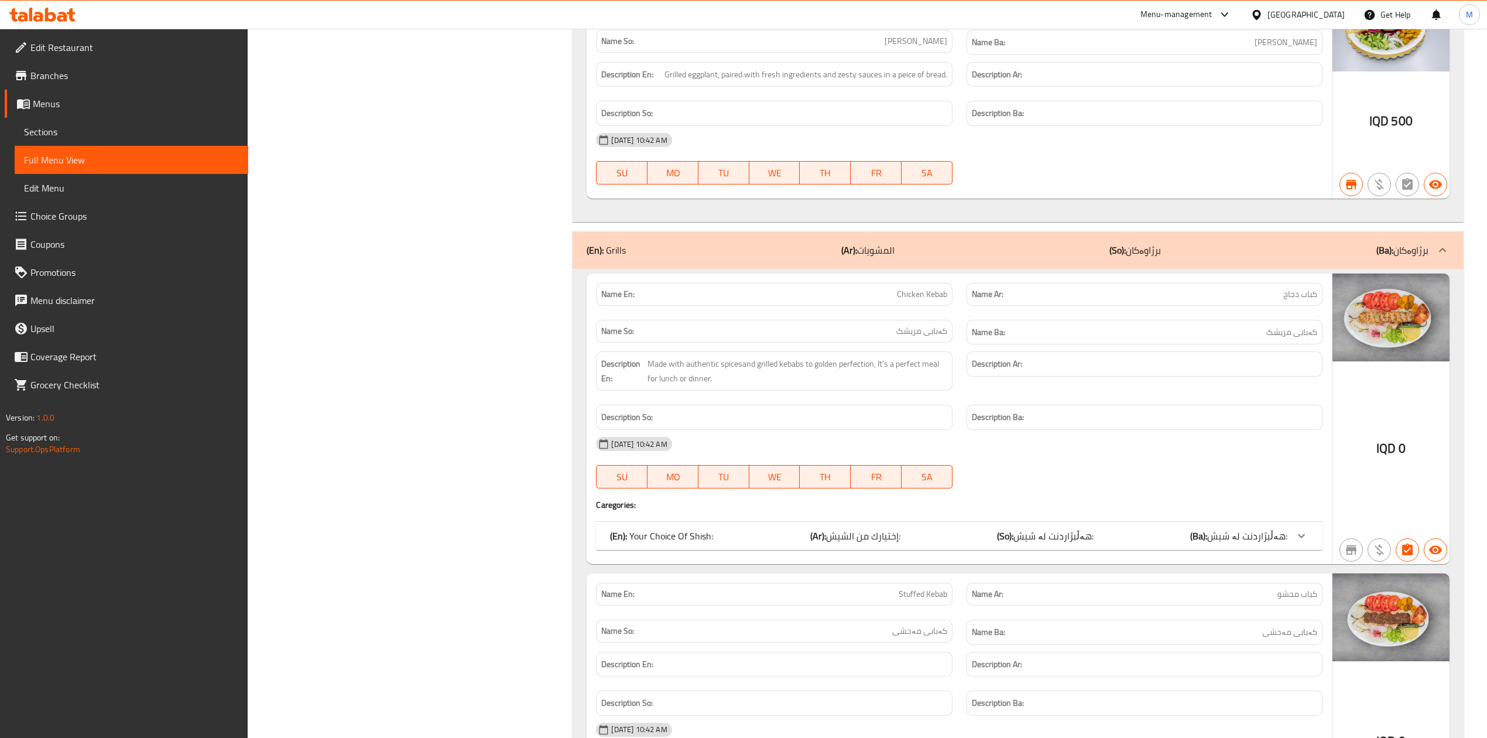
scroll to position [1171, 0]
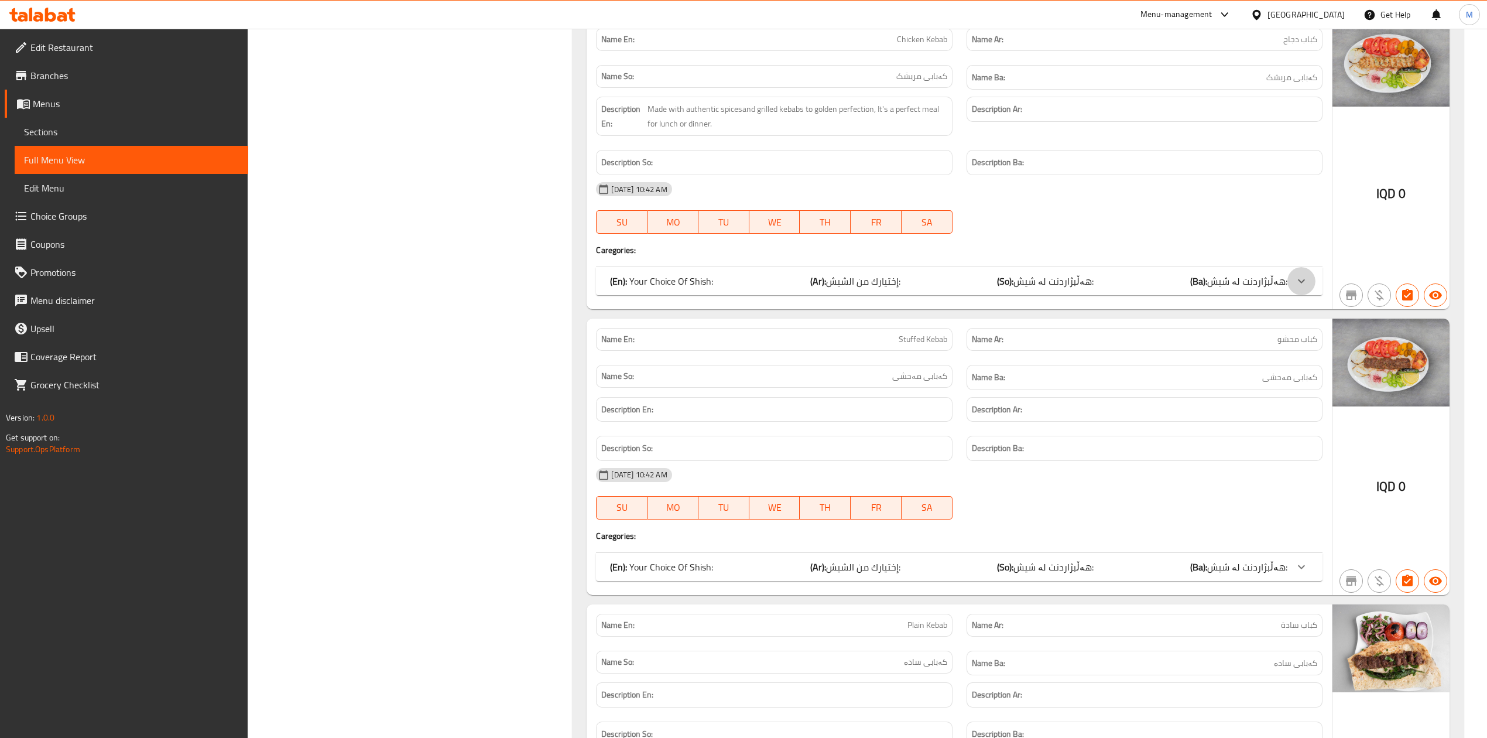
click at [1302, 283] on icon at bounding box center [1301, 281] width 7 height 4
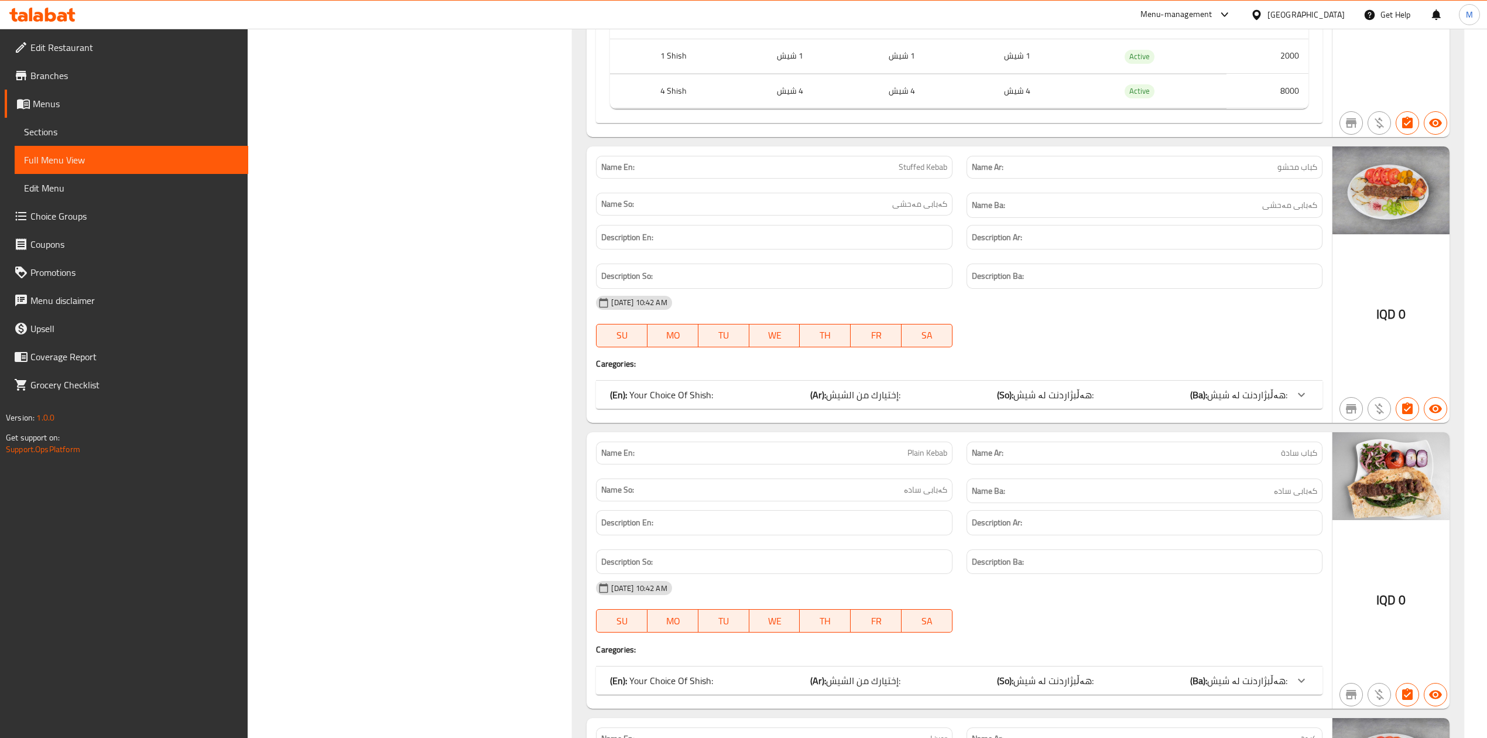
scroll to position [1483, 0]
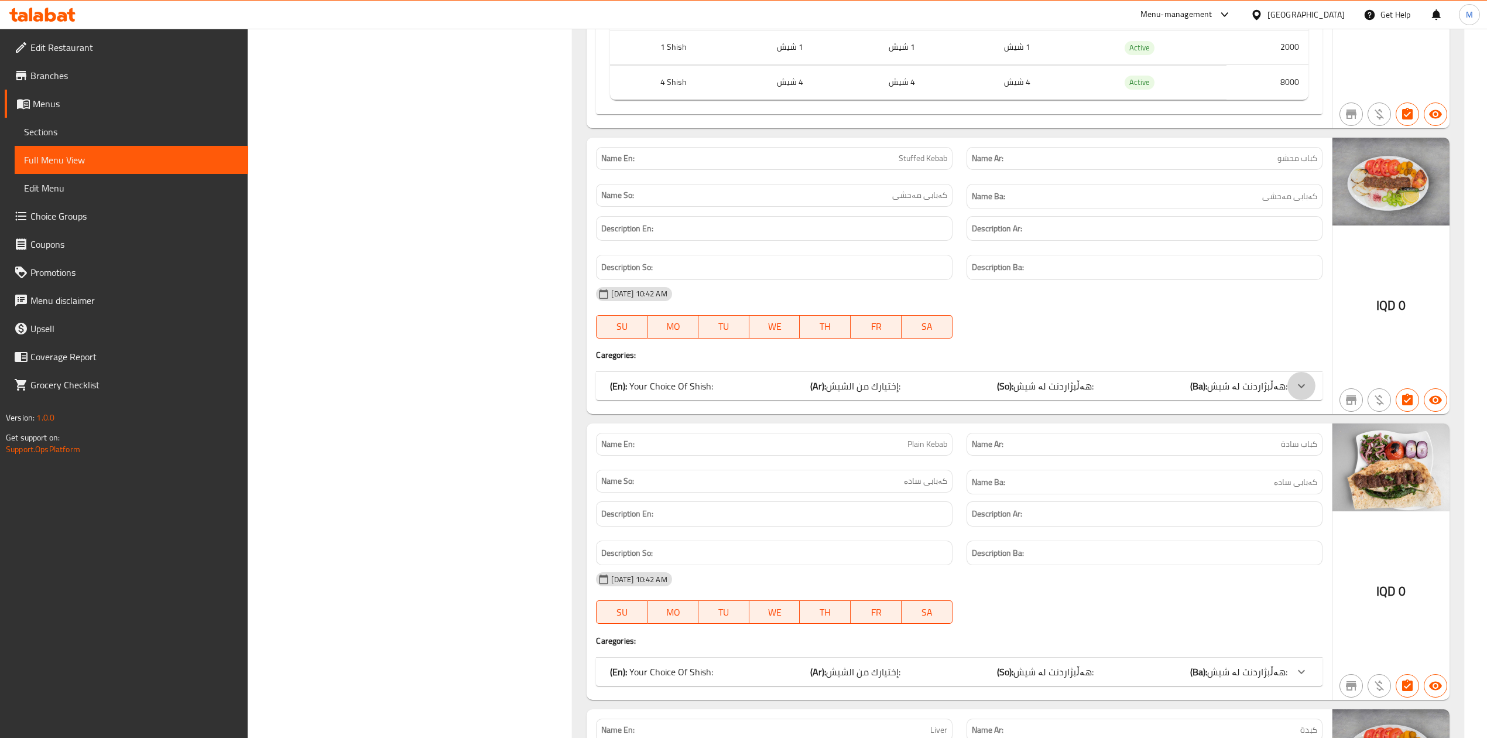
click at [1310, 400] on div at bounding box center [1302, 386] width 28 height 28
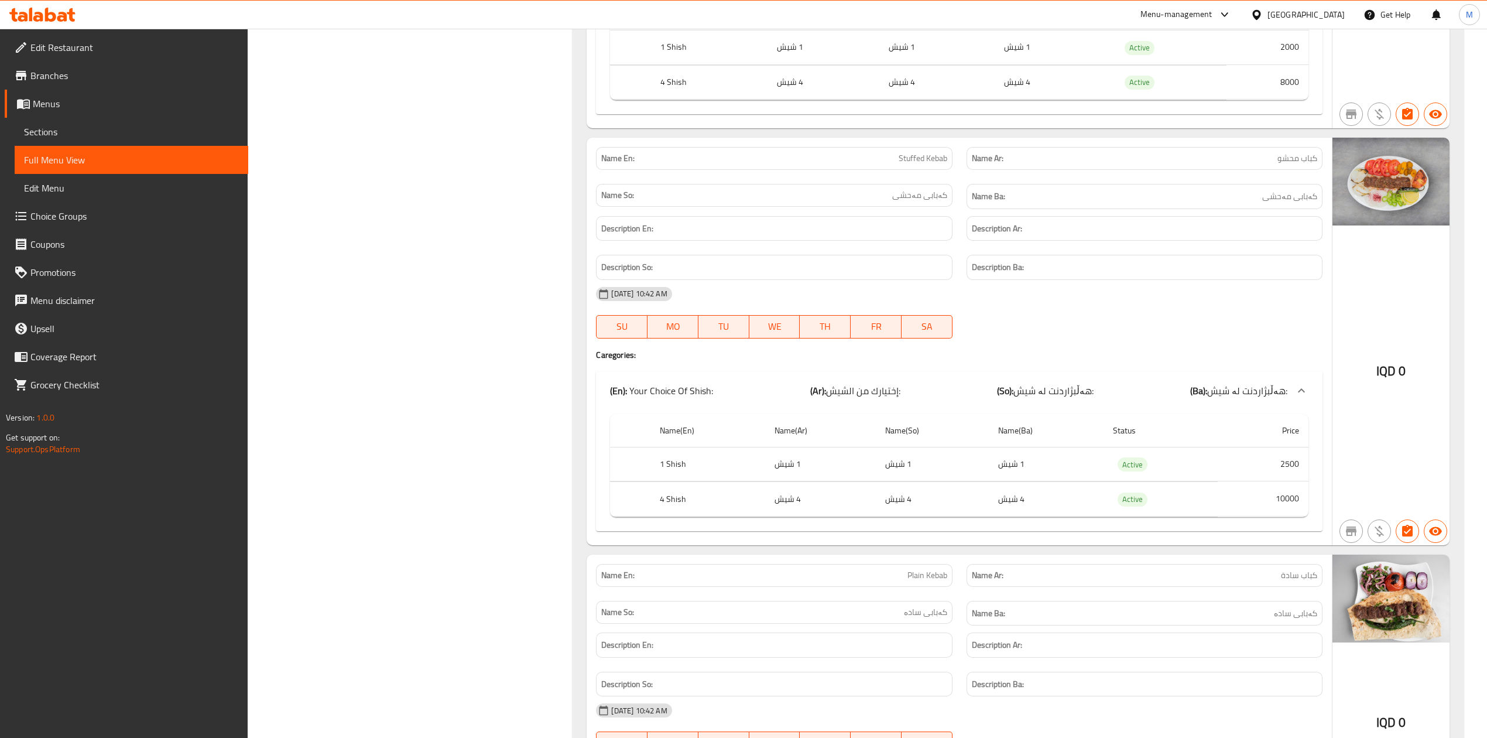
click at [1282, 481] on td "2500" at bounding box center [1263, 464] width 91 height 35
click at [1284, 480] on td "2500" at bounding box center [1263, 464] width 91 height 35
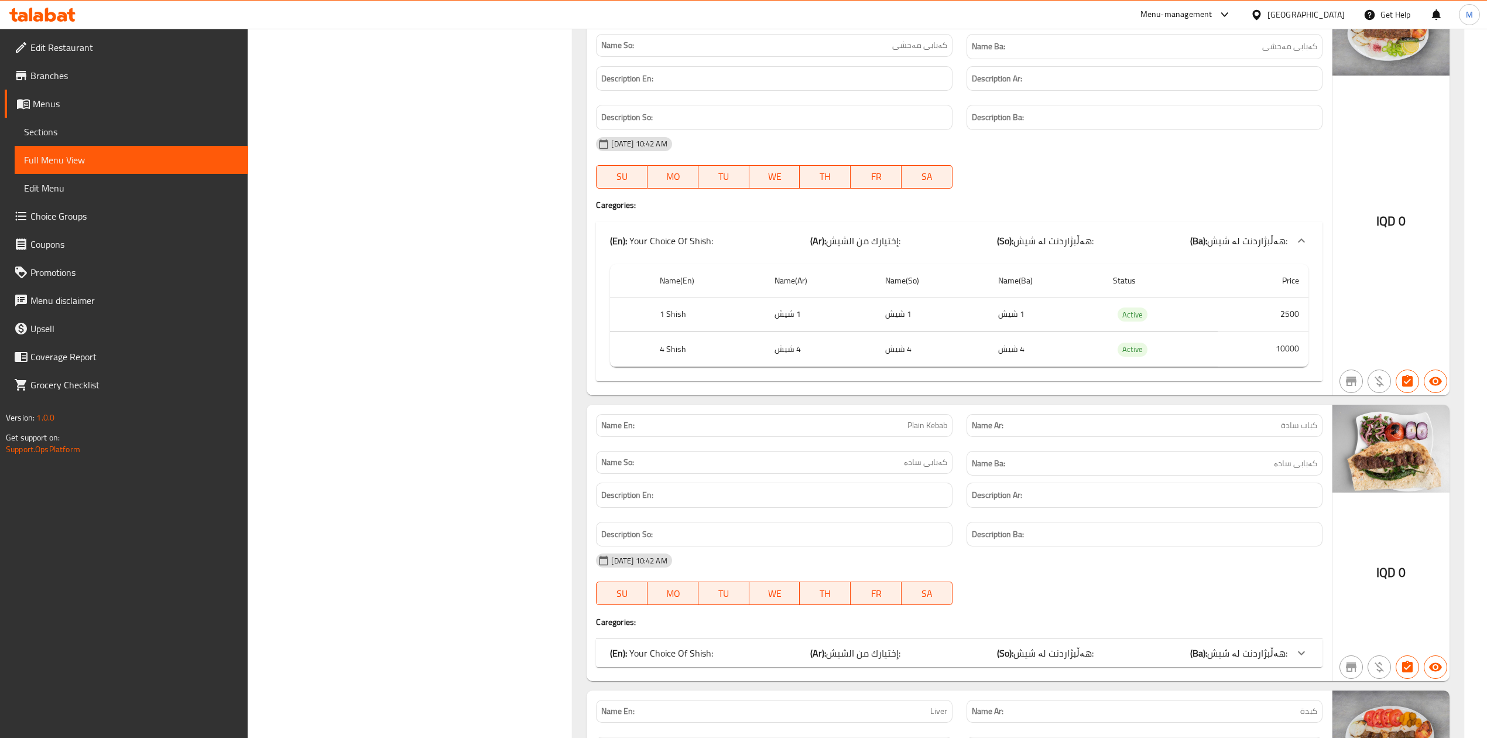
scroll to position [1874, 0]
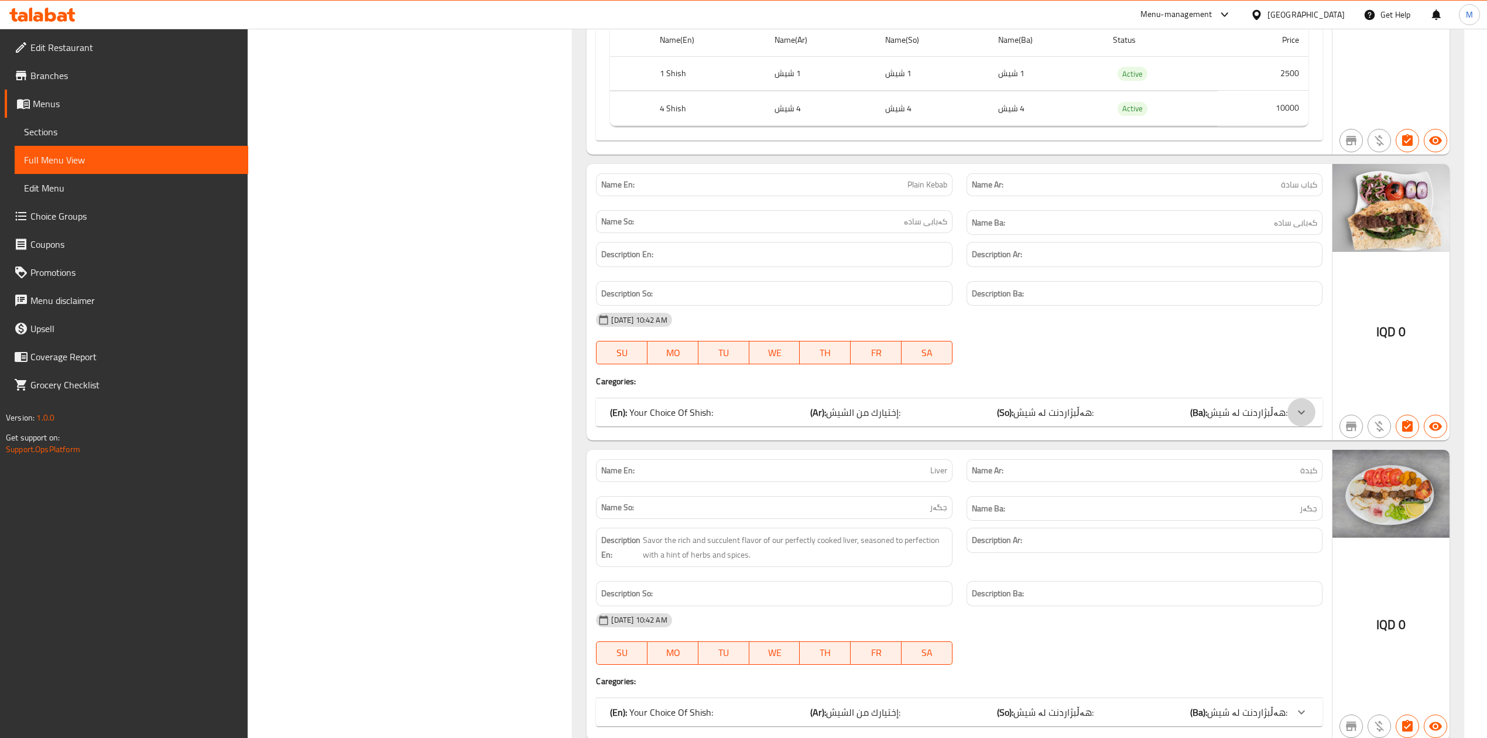
click at [1296, 426] on div at bounding box center [1302, 412] width 28 height 28
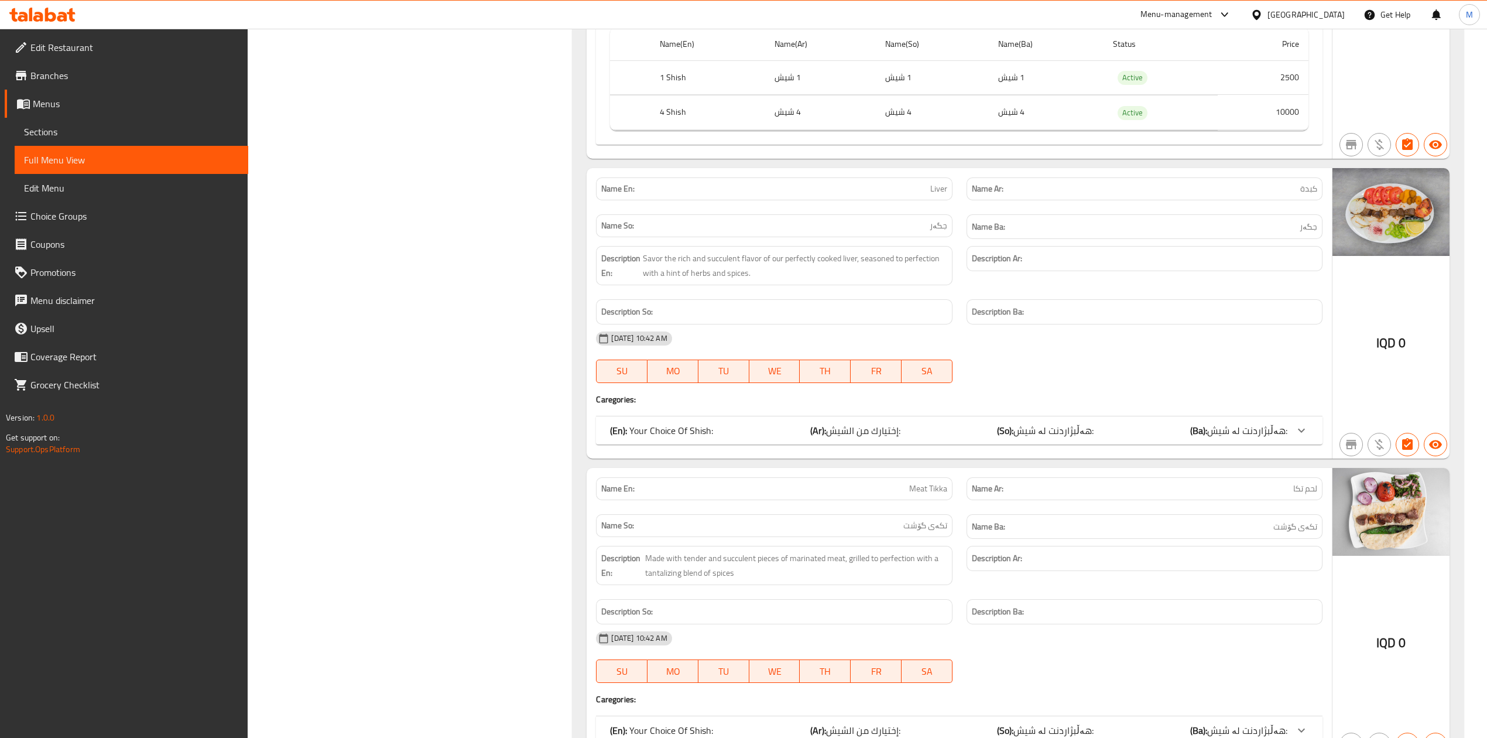
scroll to position [2576, 0]
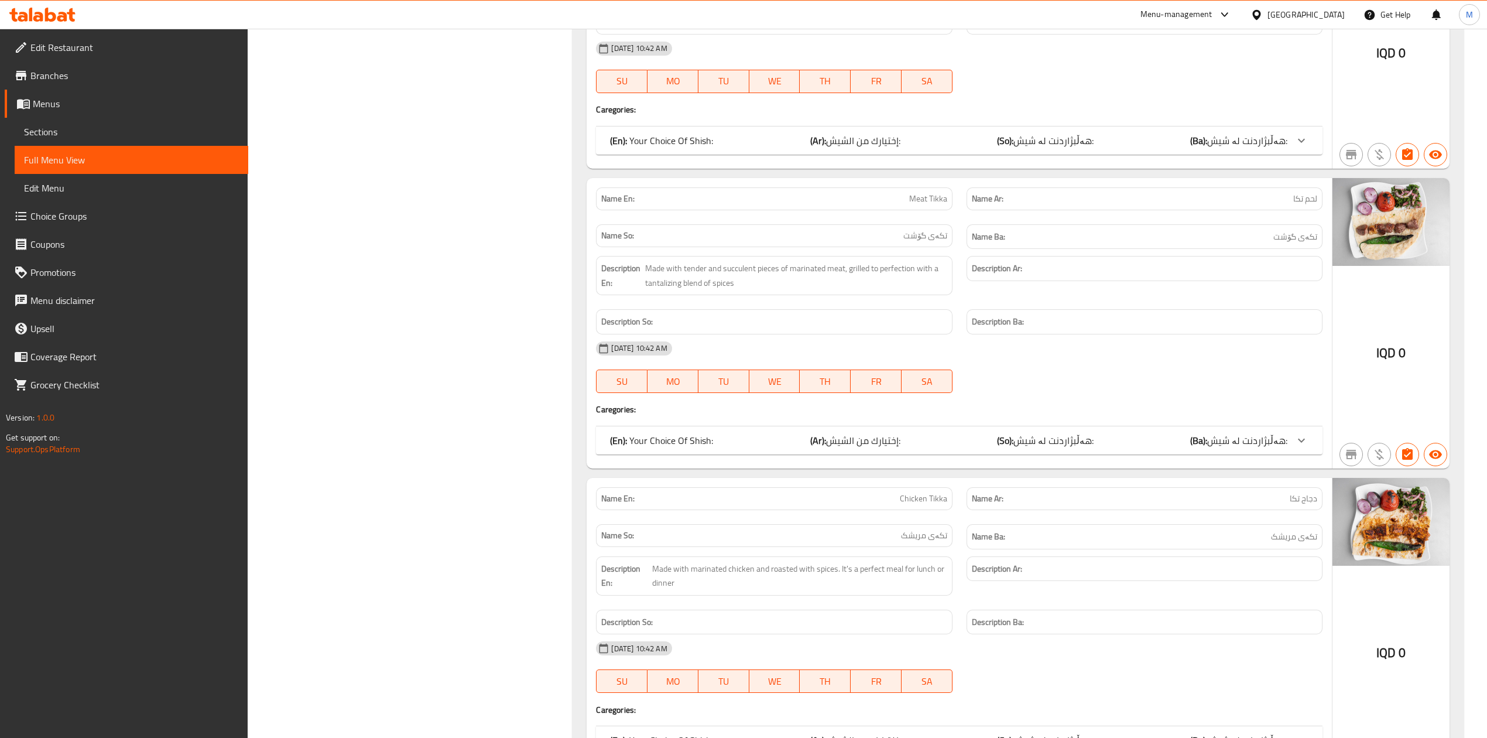
click at [1303, 454] on div at bounding box center [1302, 440] width 28 height 28
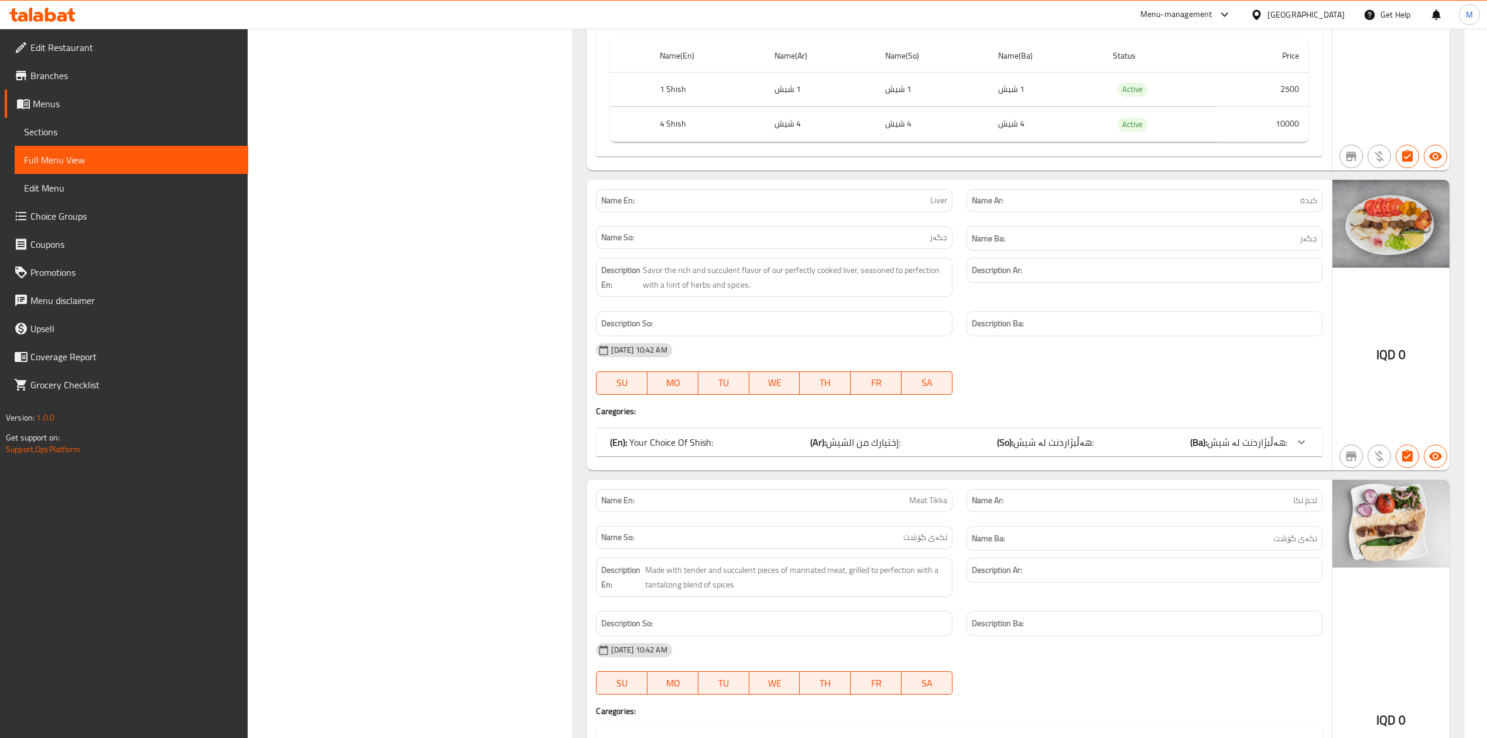
scroll to position [2264, 0]
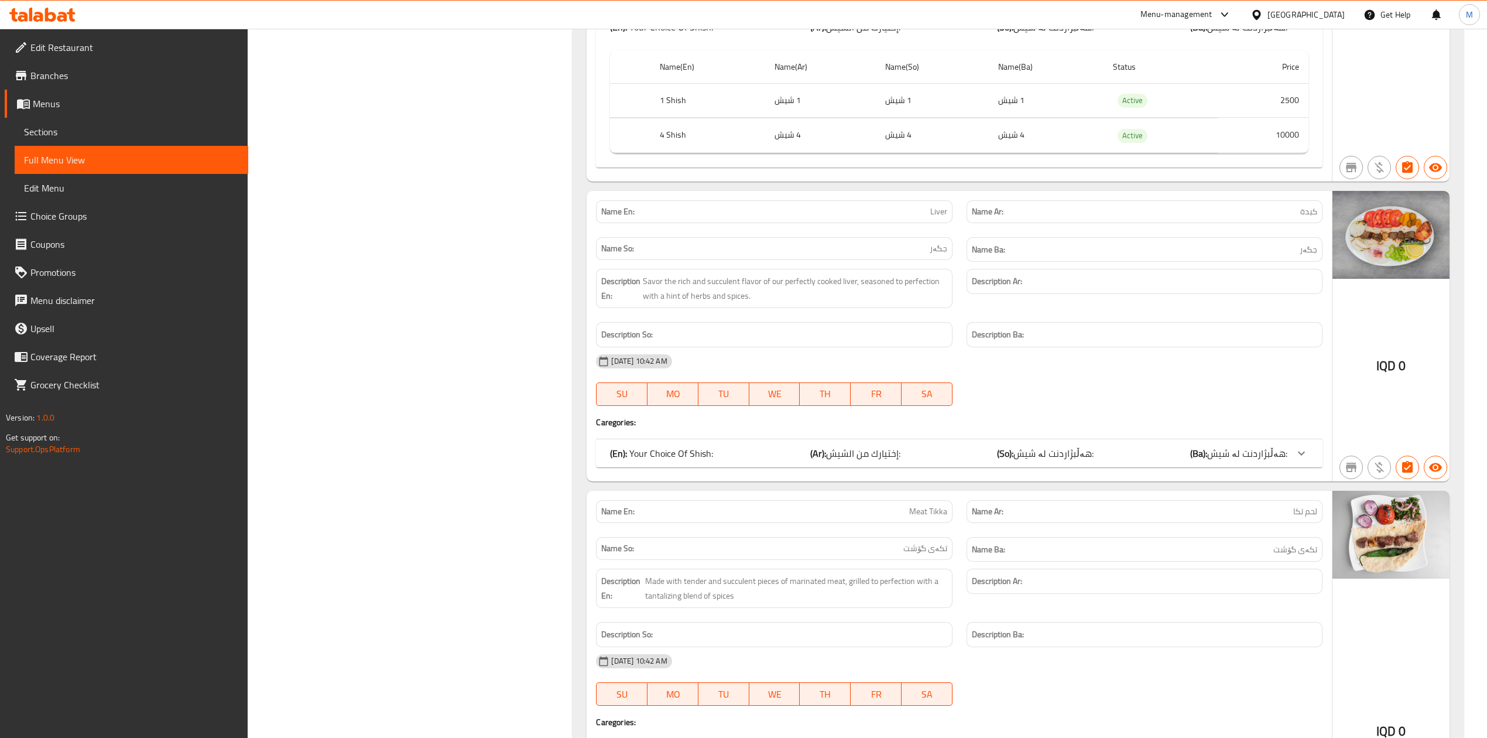
click at [33, 9] on icon at bounding box center [42, 15] width 66 height 14
